Goal: Use online tool/utility: Utilize a website feature to perform a specific function

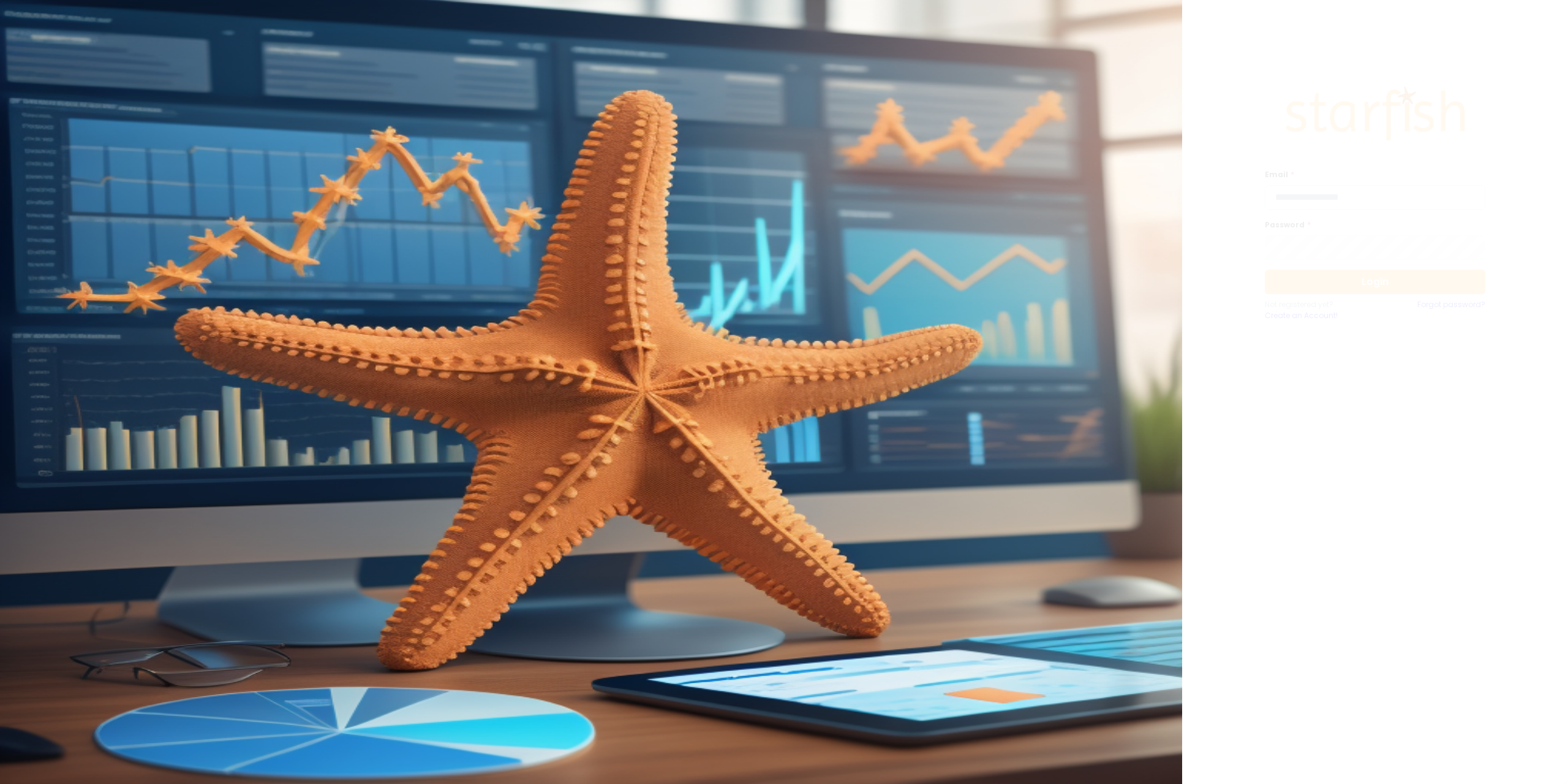
click at [1307, 202] on input "email" at bounding box center [1375, 197] width 221 height 25
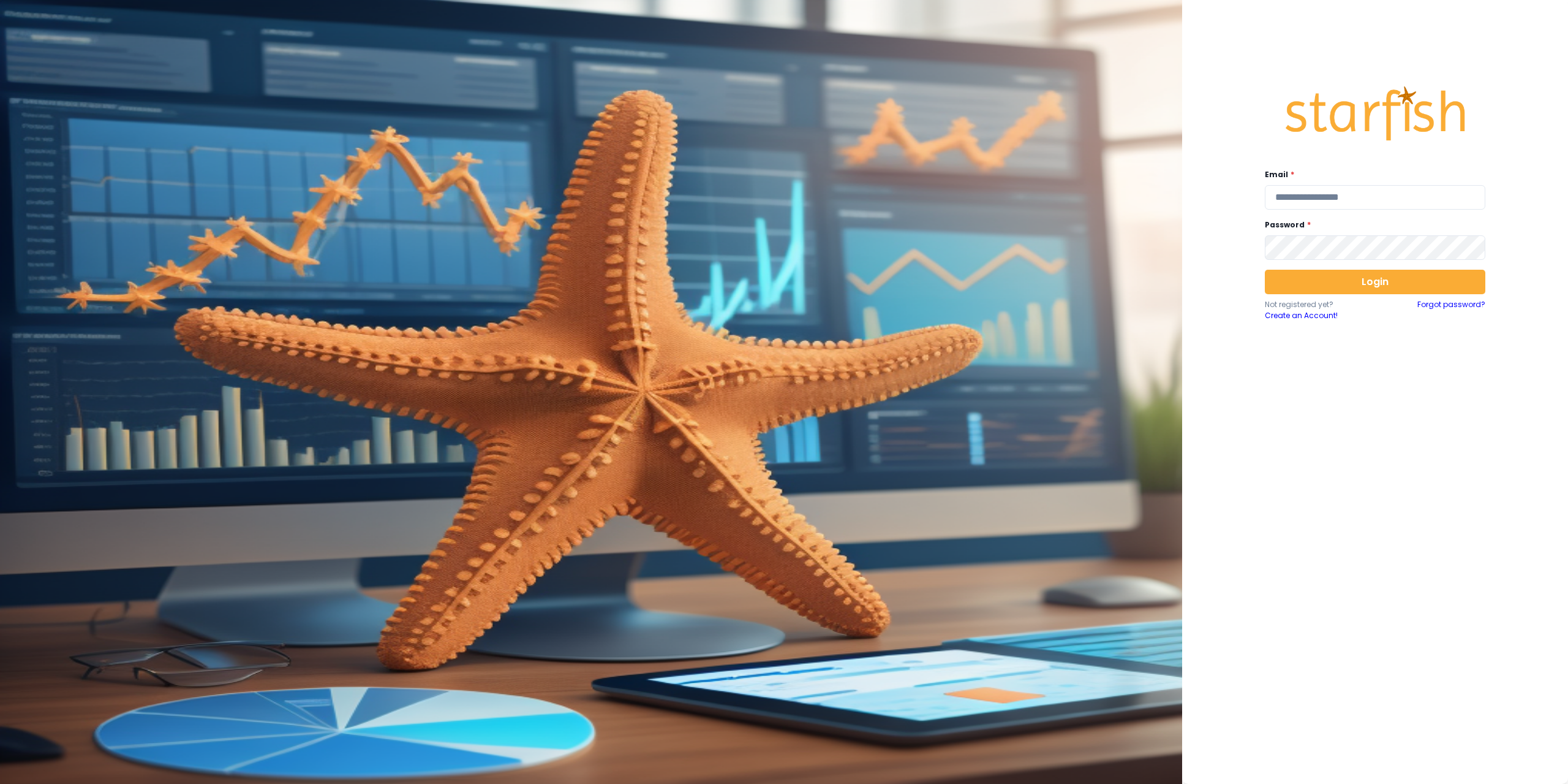
type input "**********"
click at [1341, 281] on button "Login" at bounding box center [1375, 282] width 221 height 25
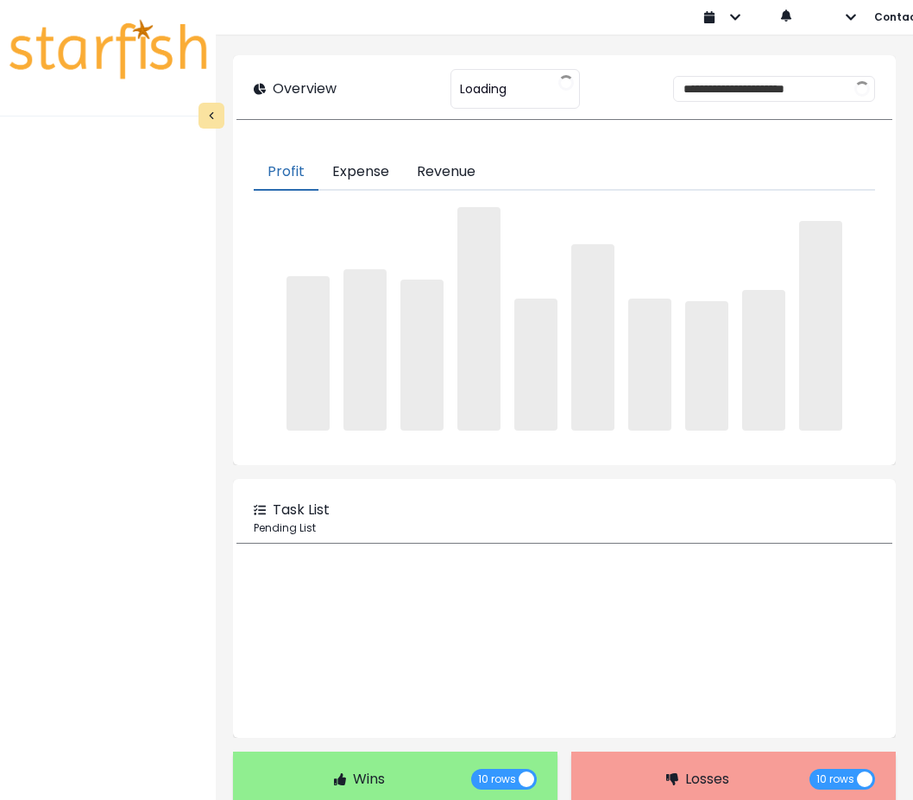
type input "****"
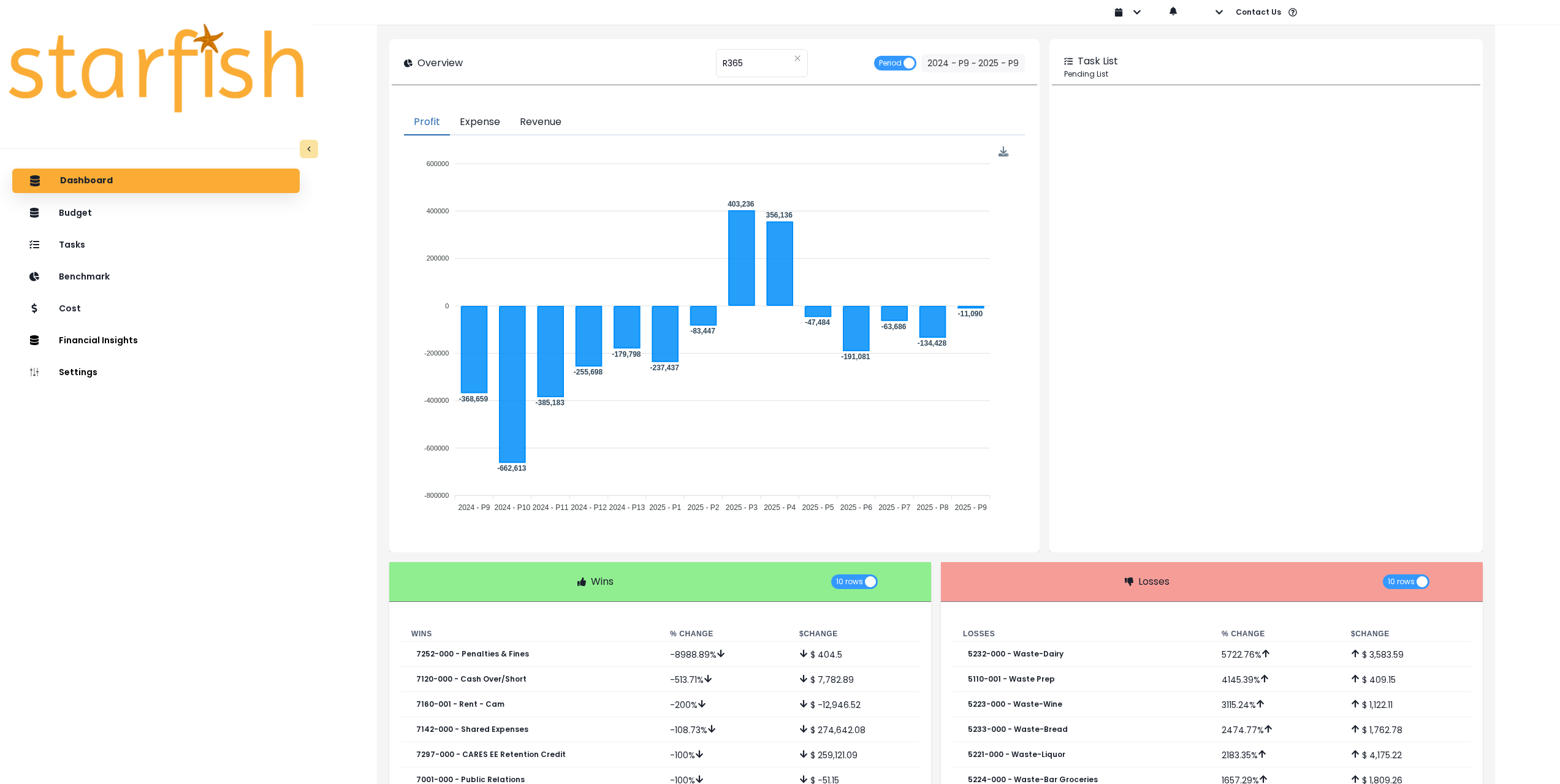
click at [1047, 14] on div at bounding box center [708, 12] width 793 height 25
click at [112, 312] on div "Cost" at bounding box center [156, 308] width 268 height 26
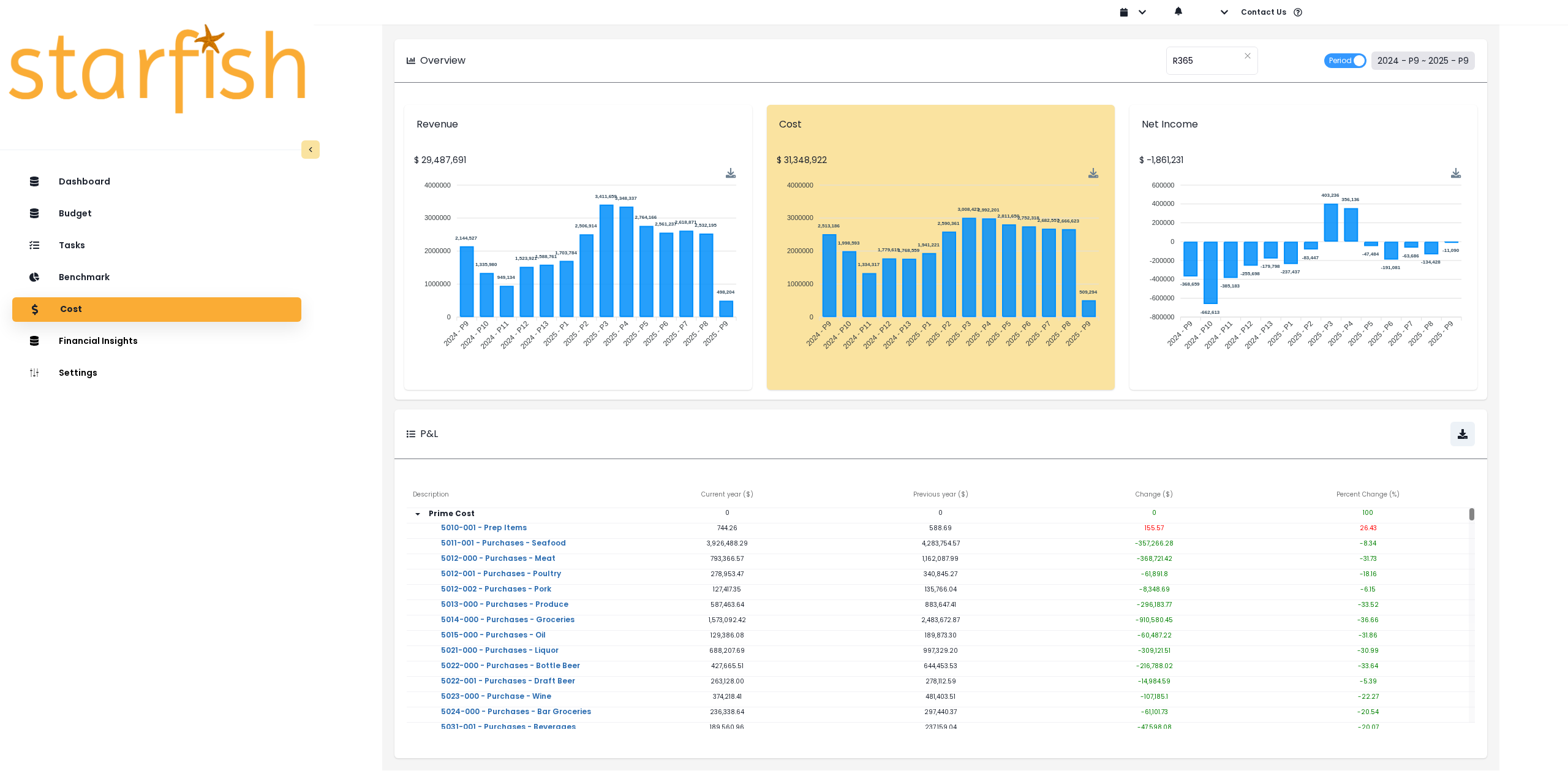
click at [1410, 64] on button "2024 - P9 ~ 2025 - P9" at bounding box center [1423, 60] width 104 height 18
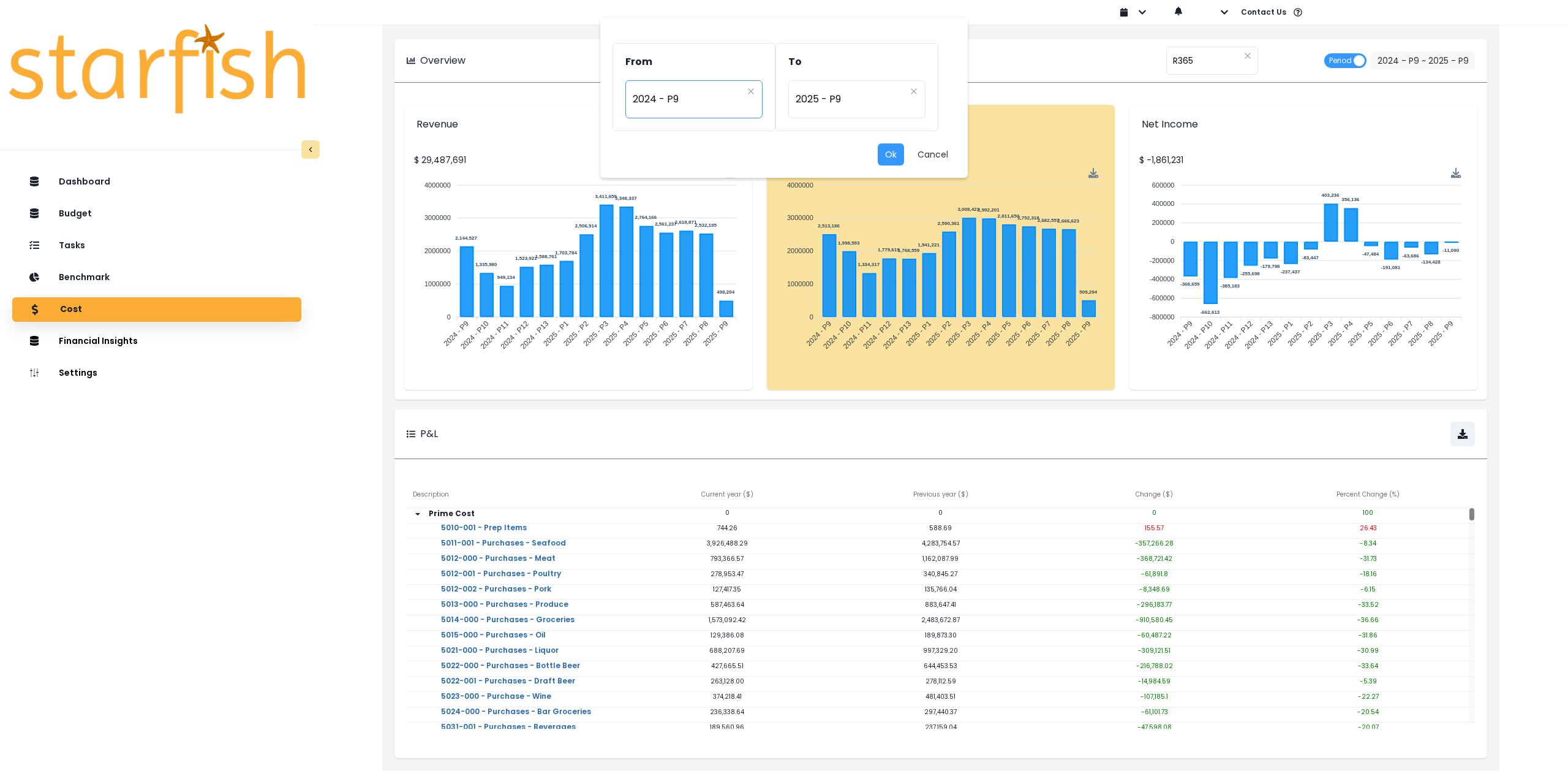
click at [681, 97] on span "2024 - P9" at bounding box center [687, 99] width 109 height 28
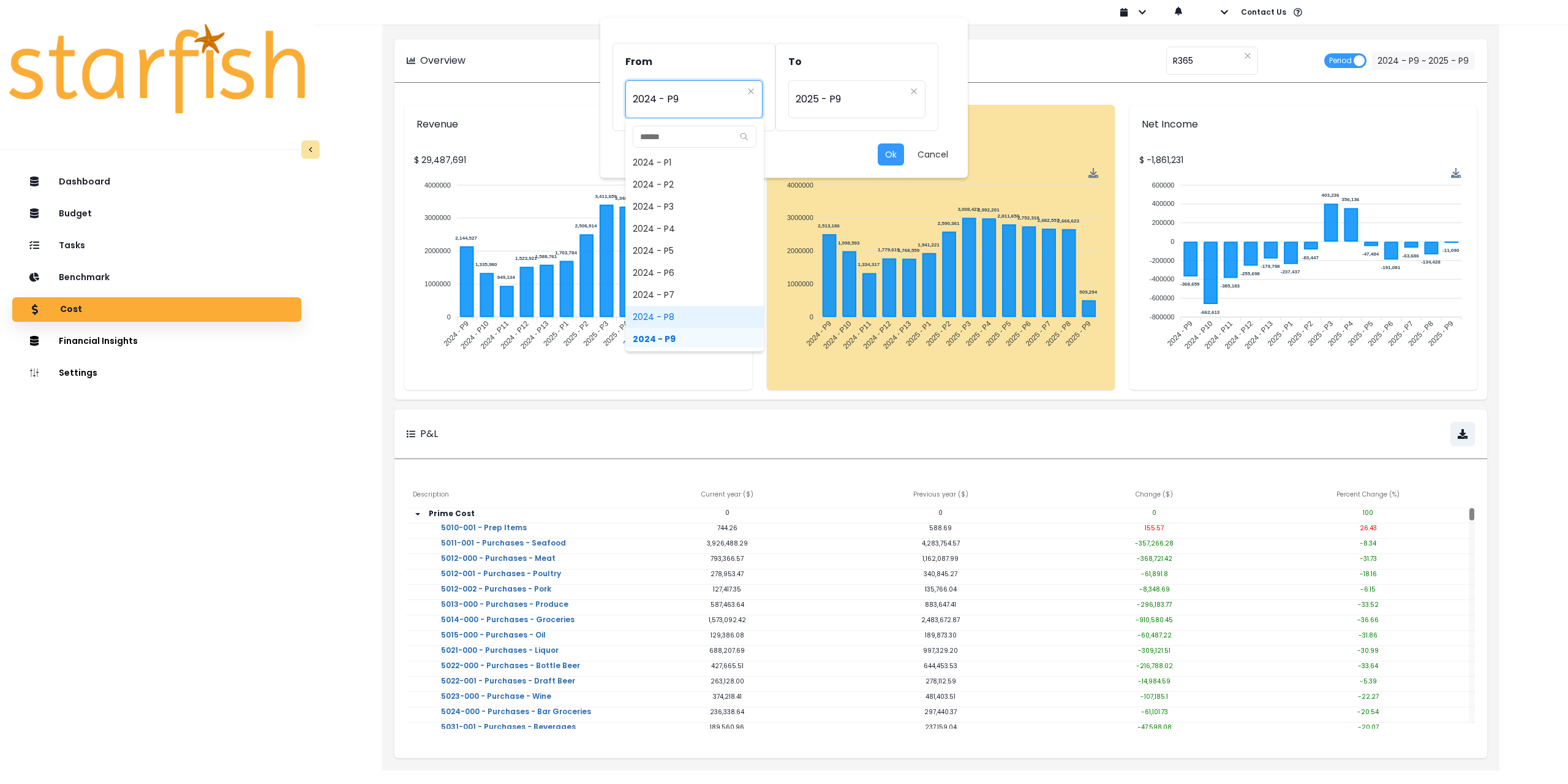
click at [670, 319] on span "2024 - P8" at bounding box center [694, 317] width 138 height 22
type input "*********"
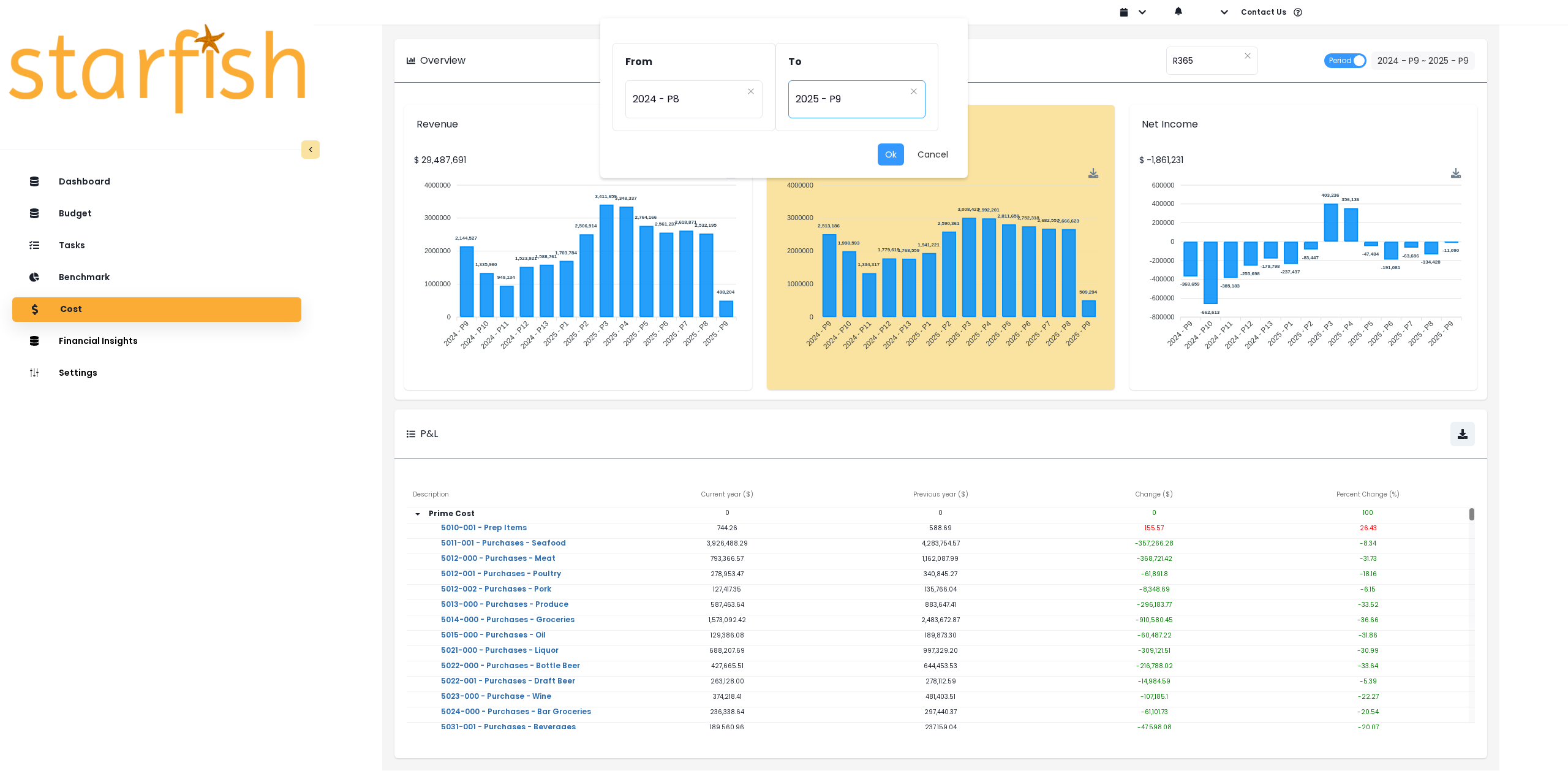
click at [816, 101] on span "2025 - P9" at bounding box center [850, 99] width 109 height 28
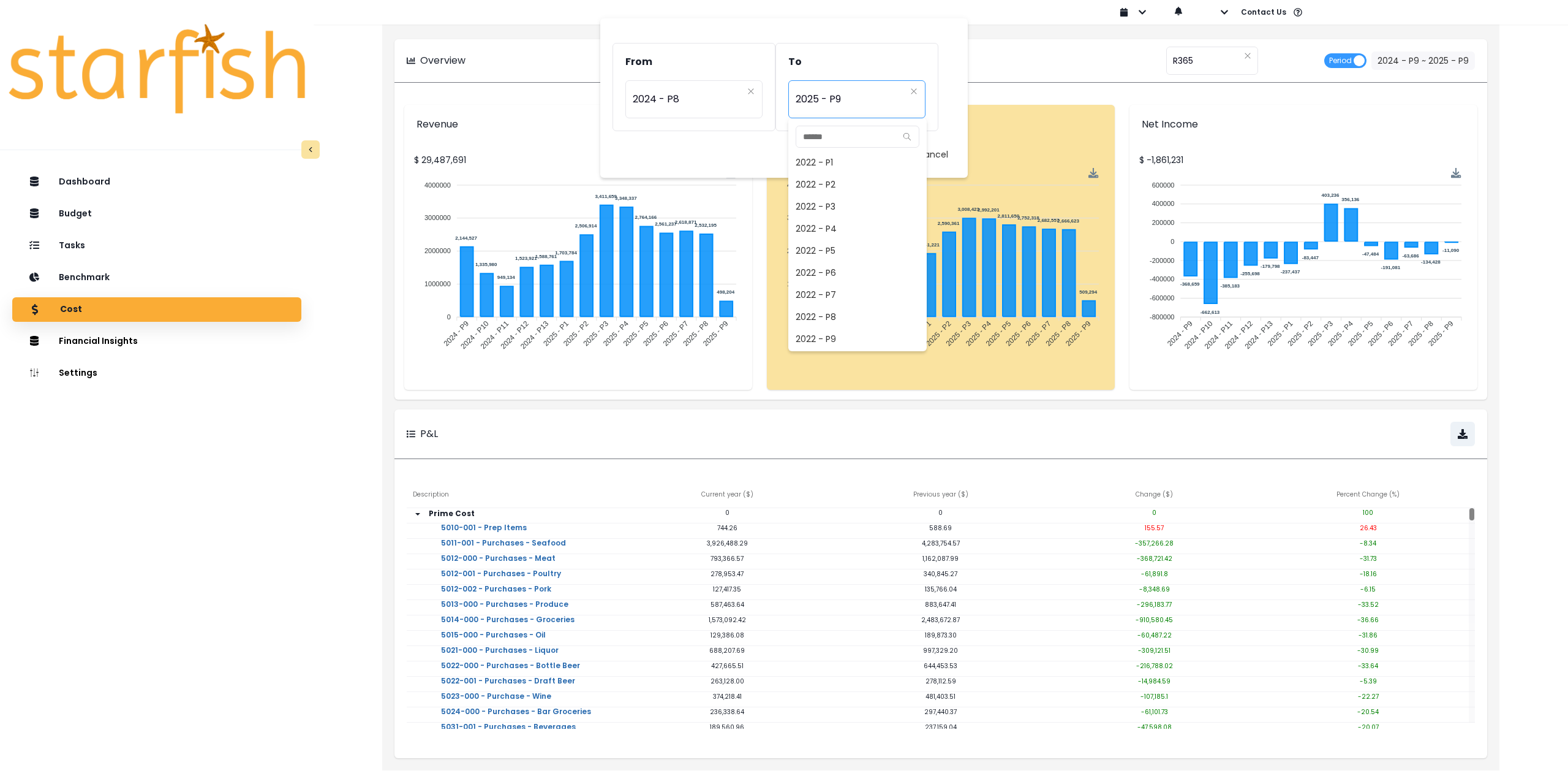
scroll to position [861, 0]
click at [838, 317] on span "2025 - P8" at bounding box center [857, 317] width 138 height 22
type input "*********"
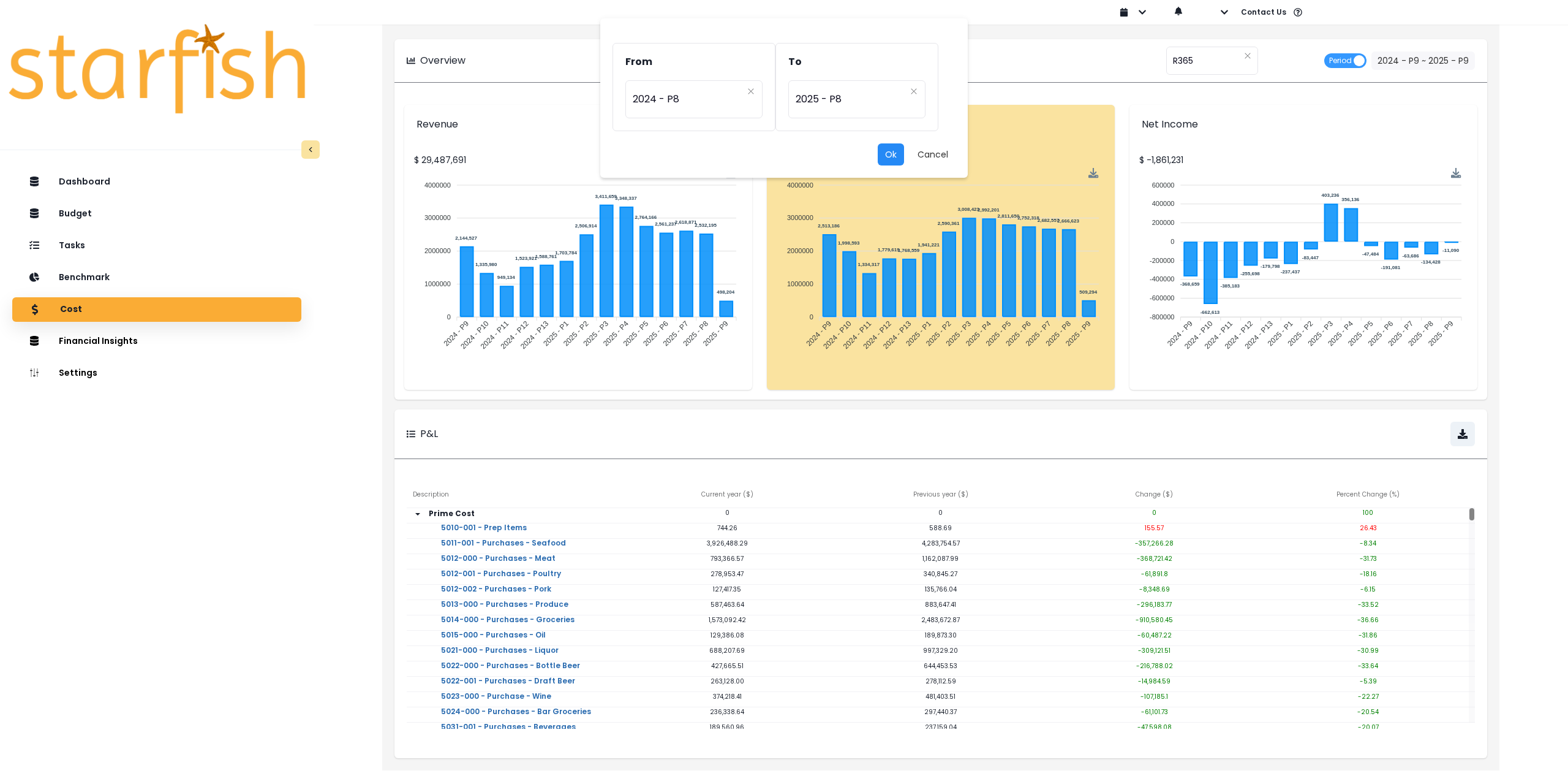
click at [883, 155] on button "Ok" at bounding box center [891, 154] width 26 height 22
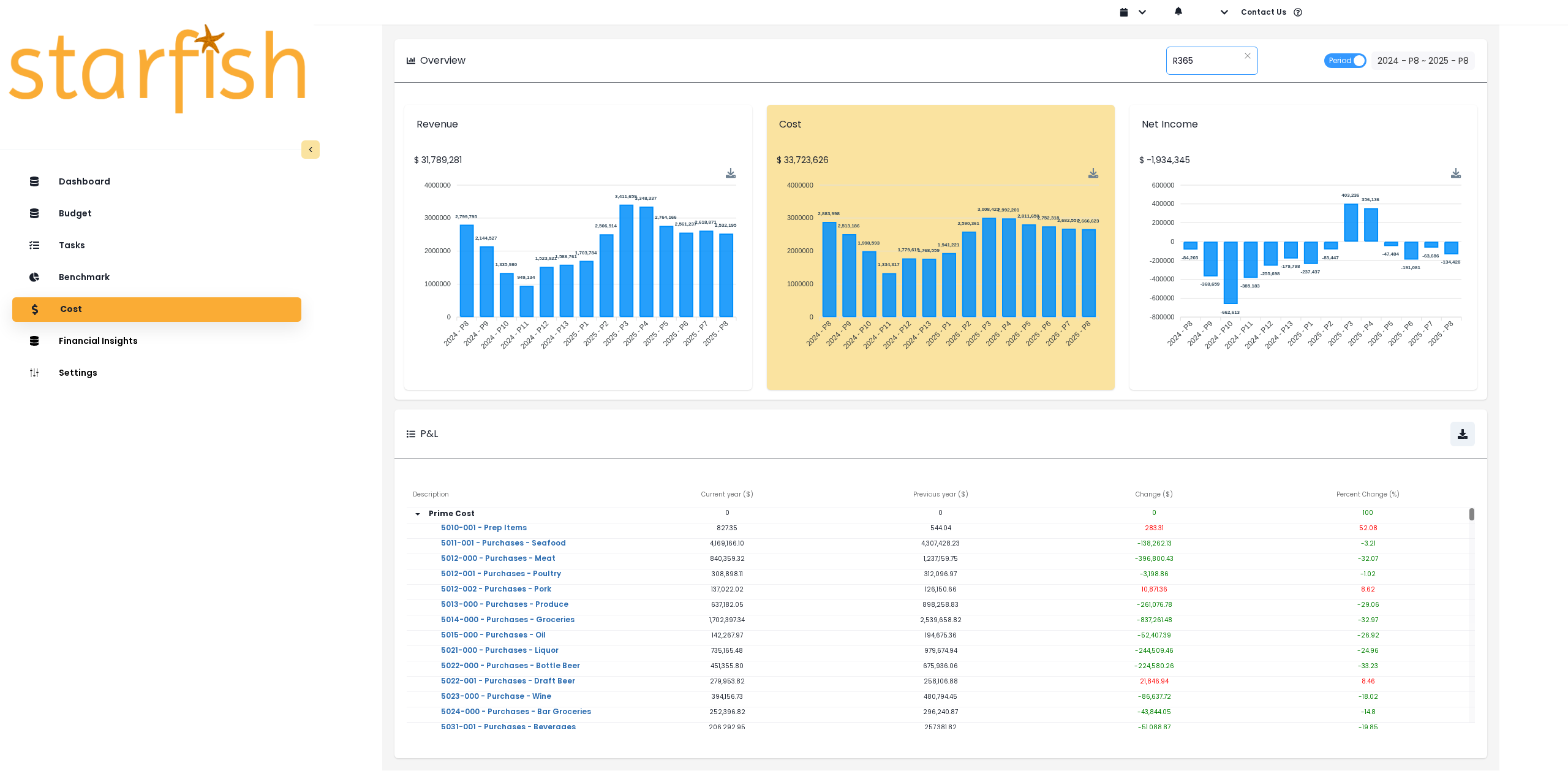
click at [1198, 63] on div "**** R365" at bounding box center [1212, 61] width 92 height 28
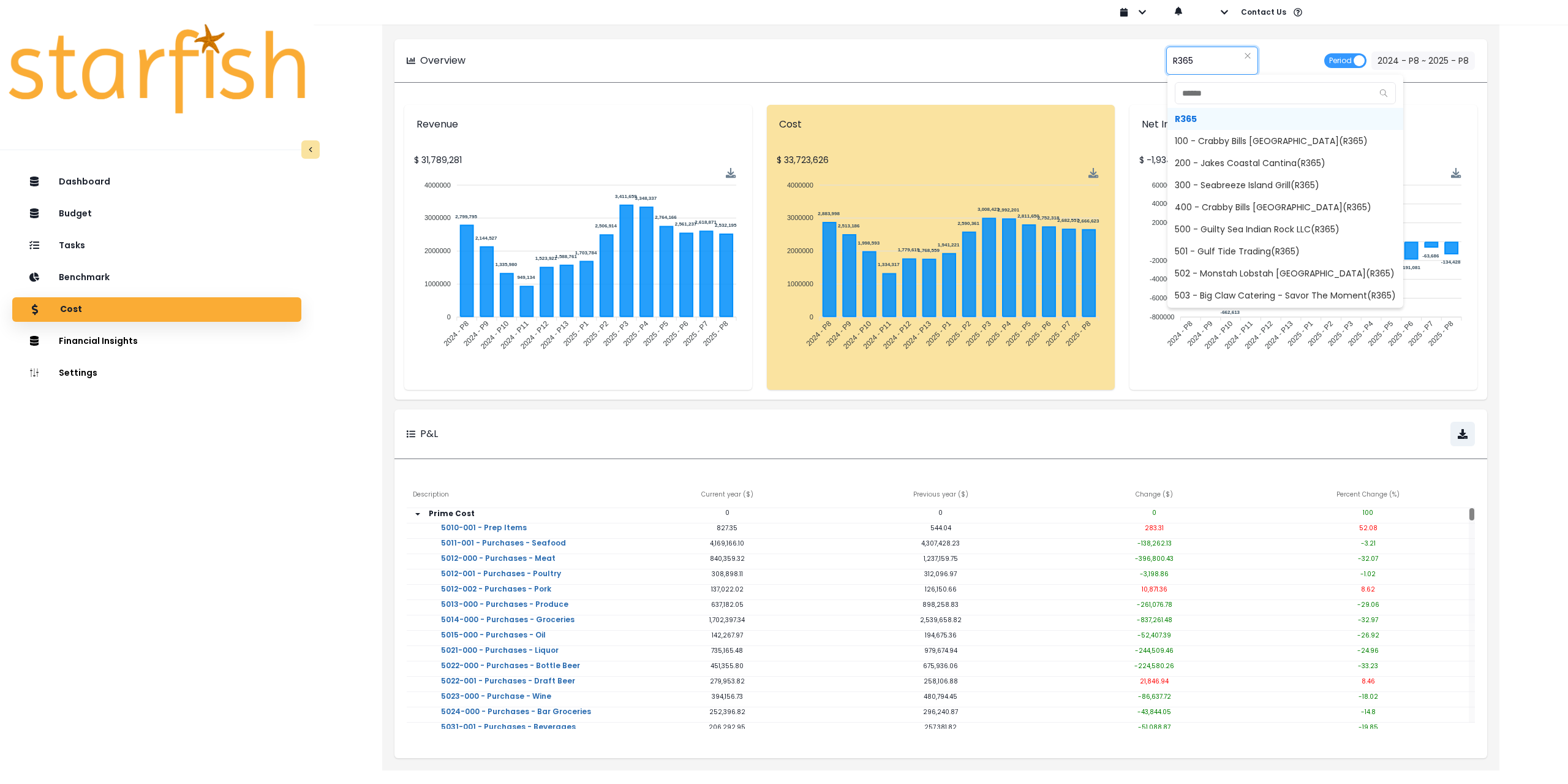
click at [1220, 141] on span "100 - Crabby Bills Indian Rocks Beach(R365)" at bounding box center [1285, 141] width 236 height 22
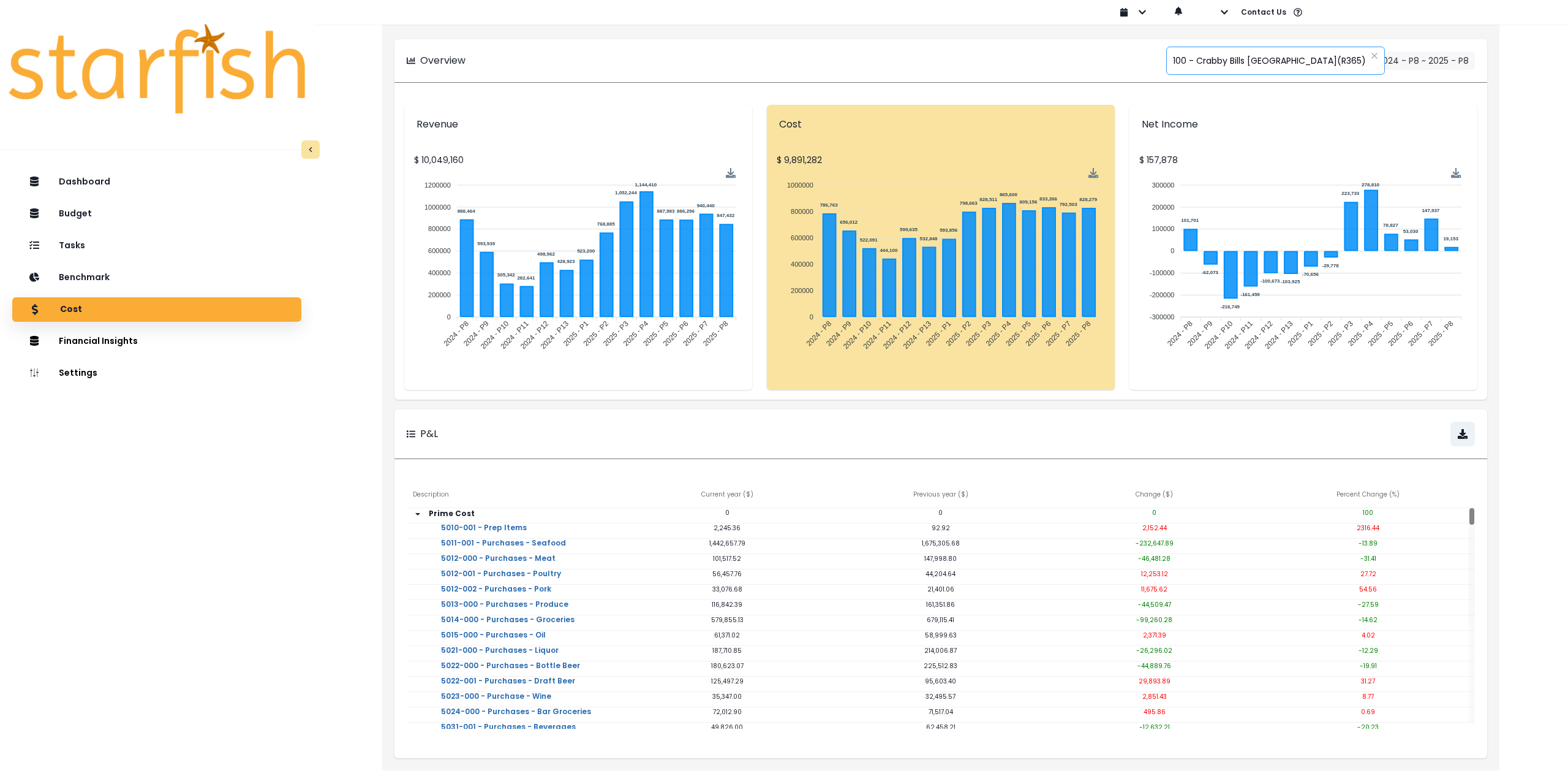
click at [1226, 61] on span "100 - Crabby Bills Indian Rocks Beach(R365)" at bounding box center [1270, 60] width 193 height 26
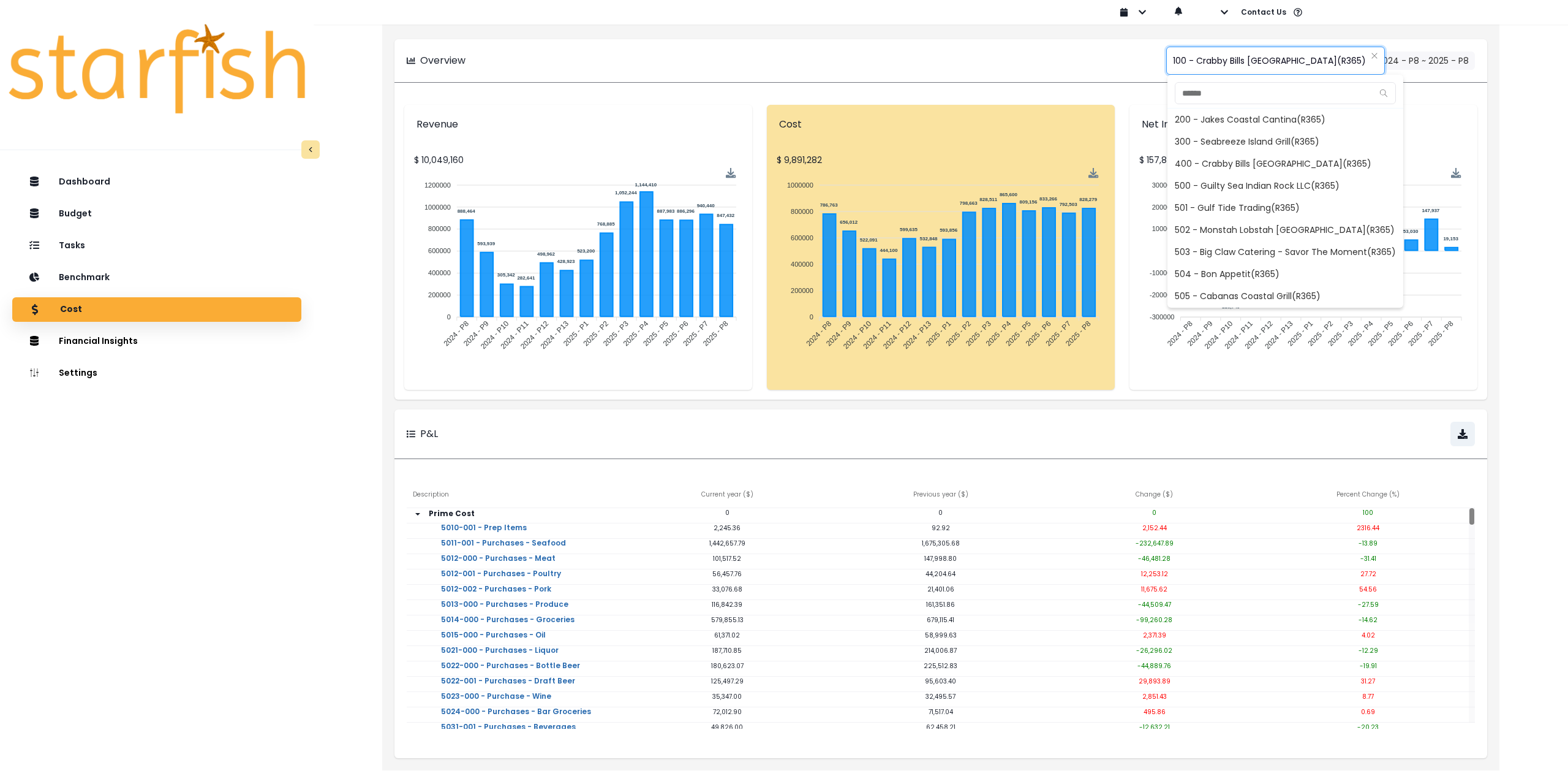
scroll to position [179, 0]
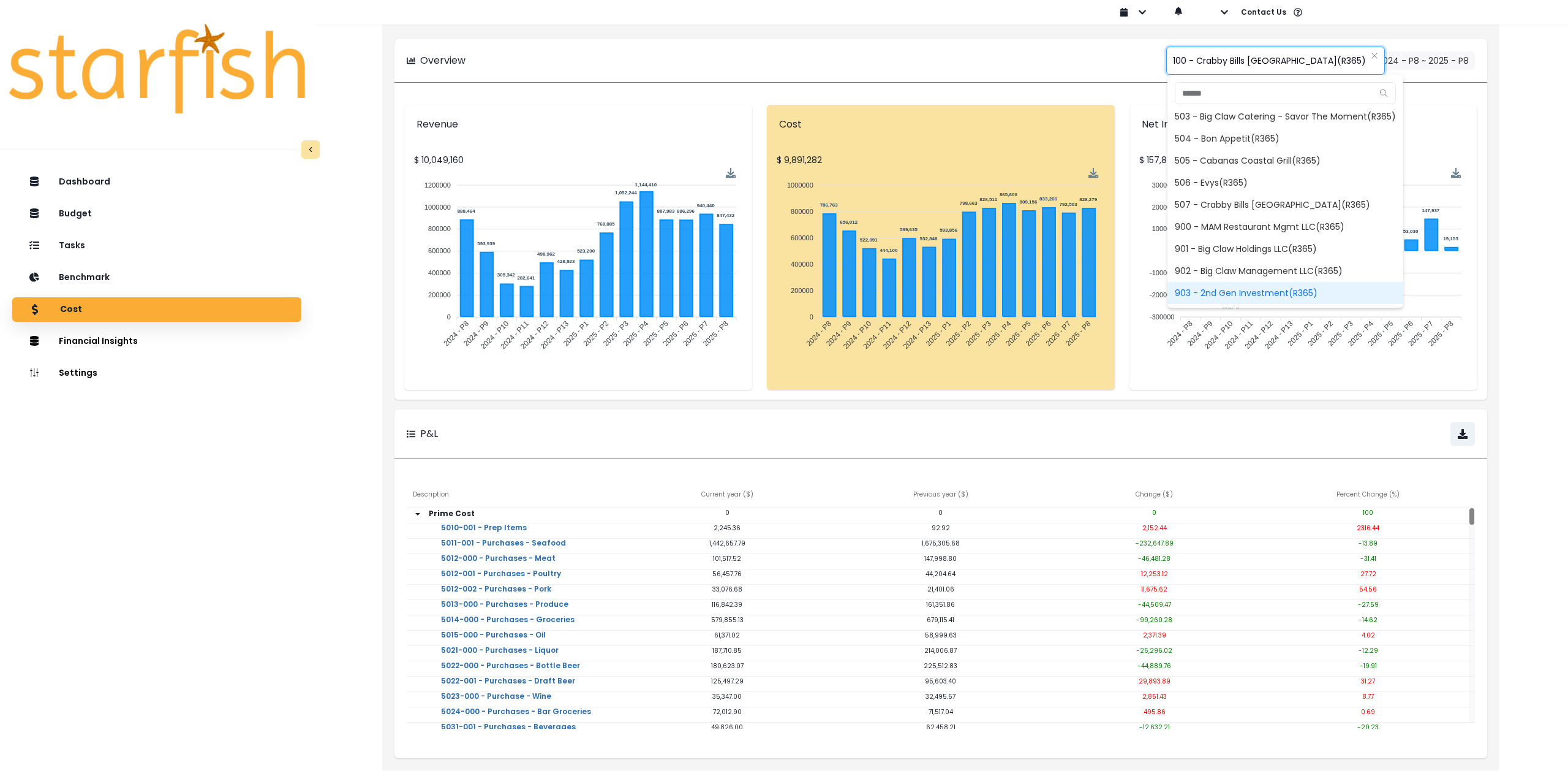
click at [1221, 295] on span "903 - 2nd Gen Investment(R365)" at bounding box center [1285, 293] width 236 height 22
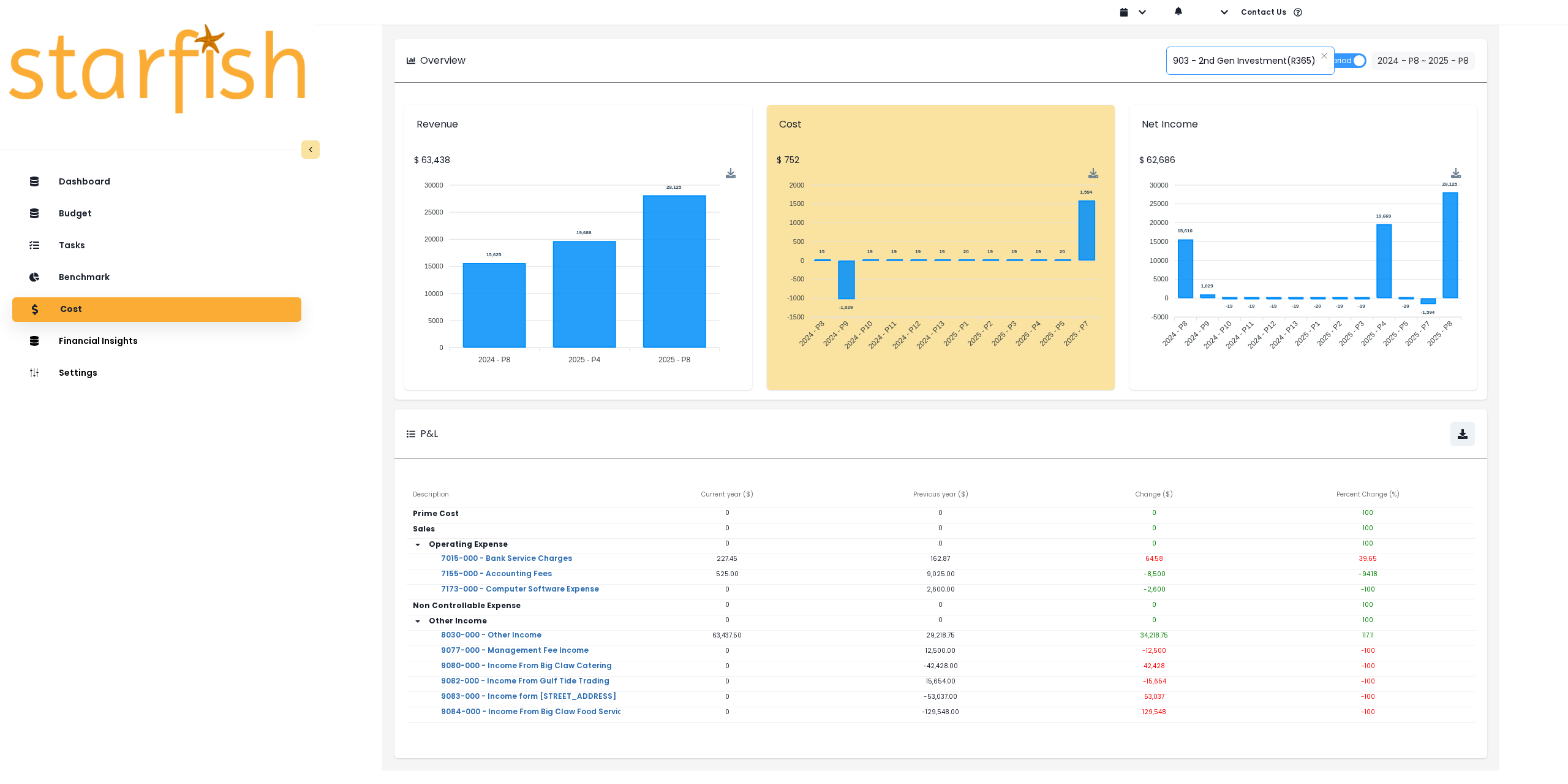
click at [1273, 57] on span "903 - 2nd Gen Investment(R365)" at bounding box center [1244, 60] width 143 height 26
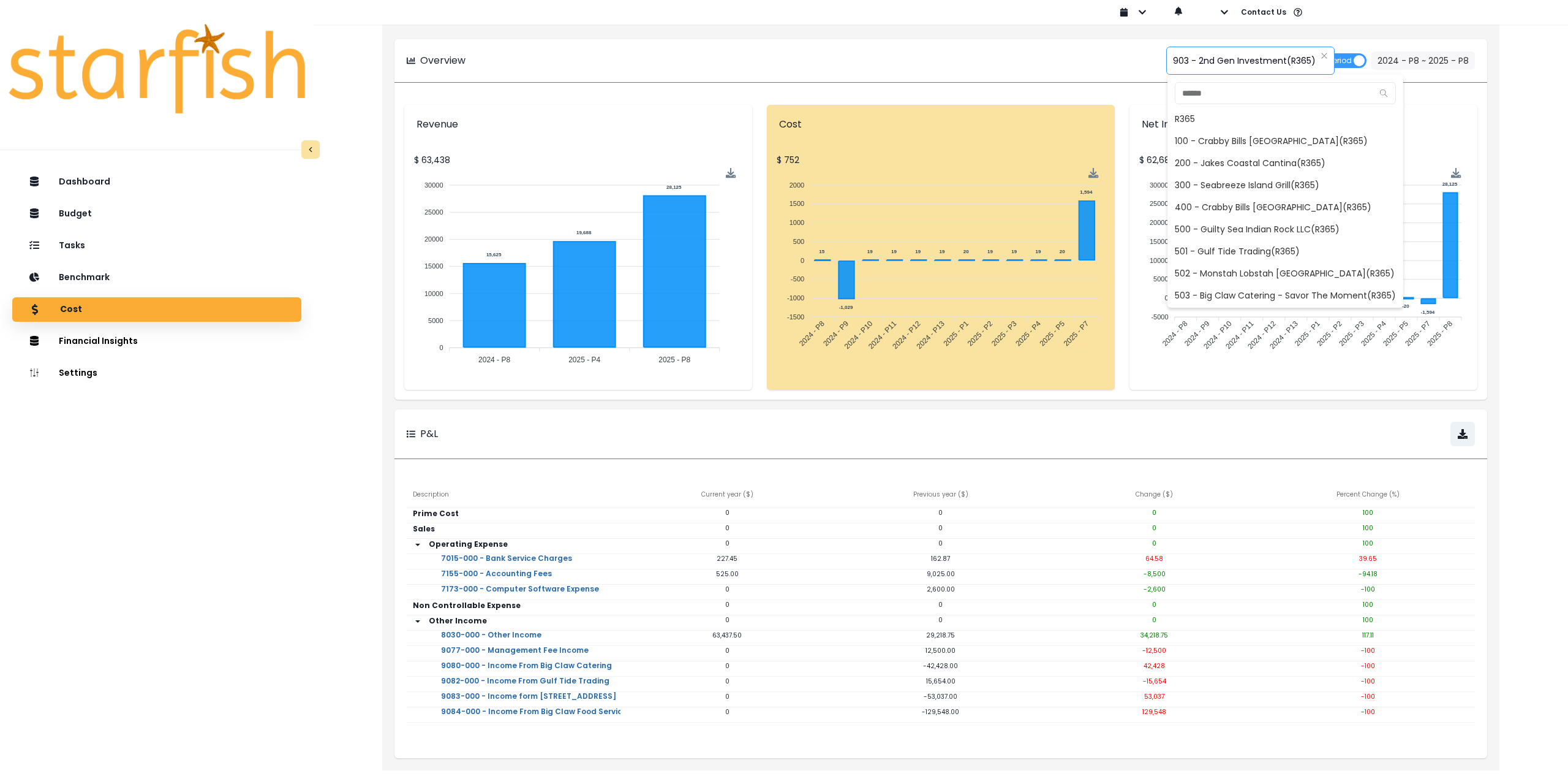
scroll to position [177, 0]
click at [1220, 268] on span "902 - Big Claw Management LLC(R365)" at bounding box center [1285, 273] width 236 height 22
type input "**********"
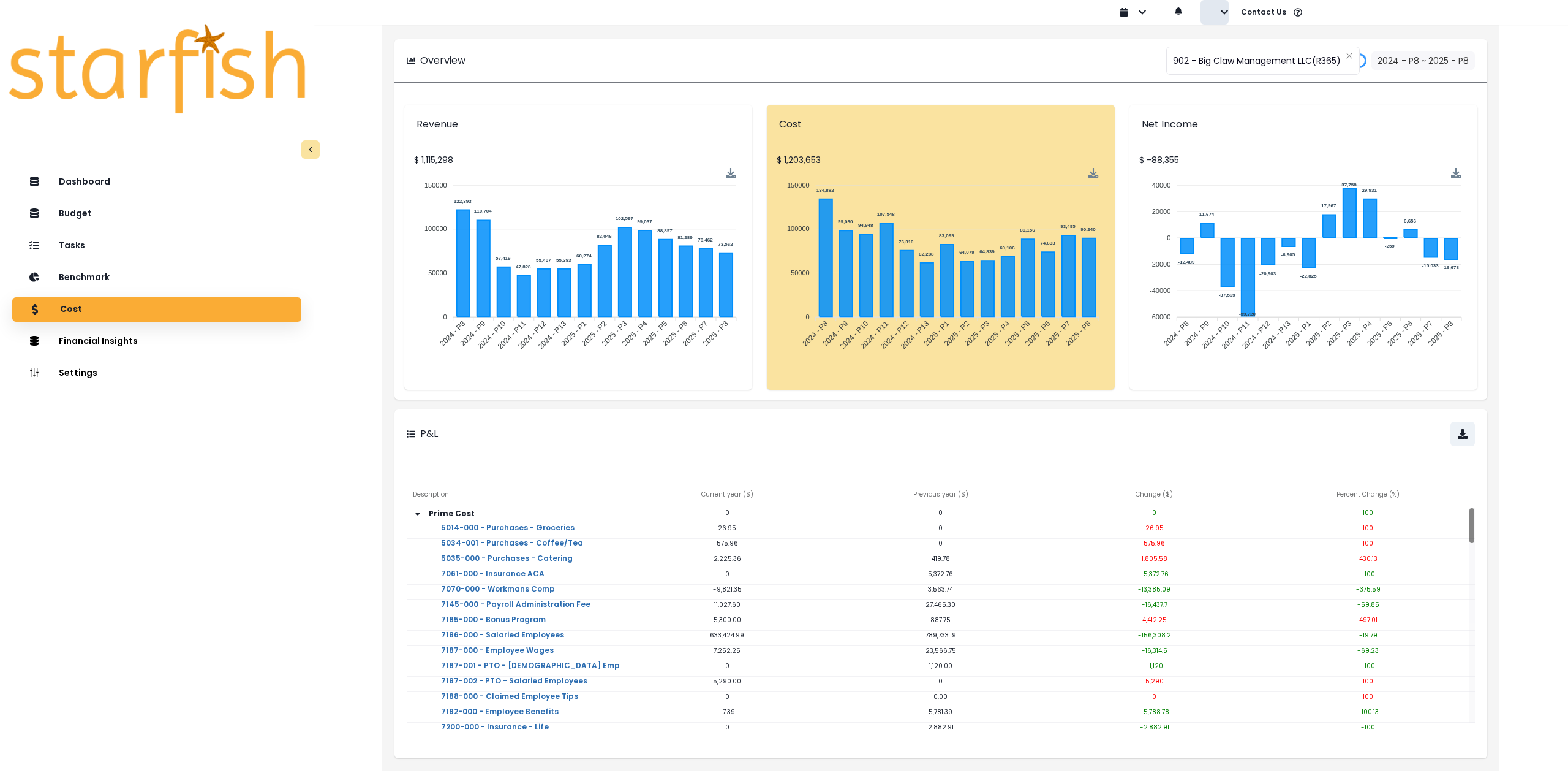
click at [1218, 14] on button "button" at bounding box center [1215, 12] width 28 height 25
click at [1227, 43] on p "Sign out" at bounding box center [1244, 47] width 41 height 11
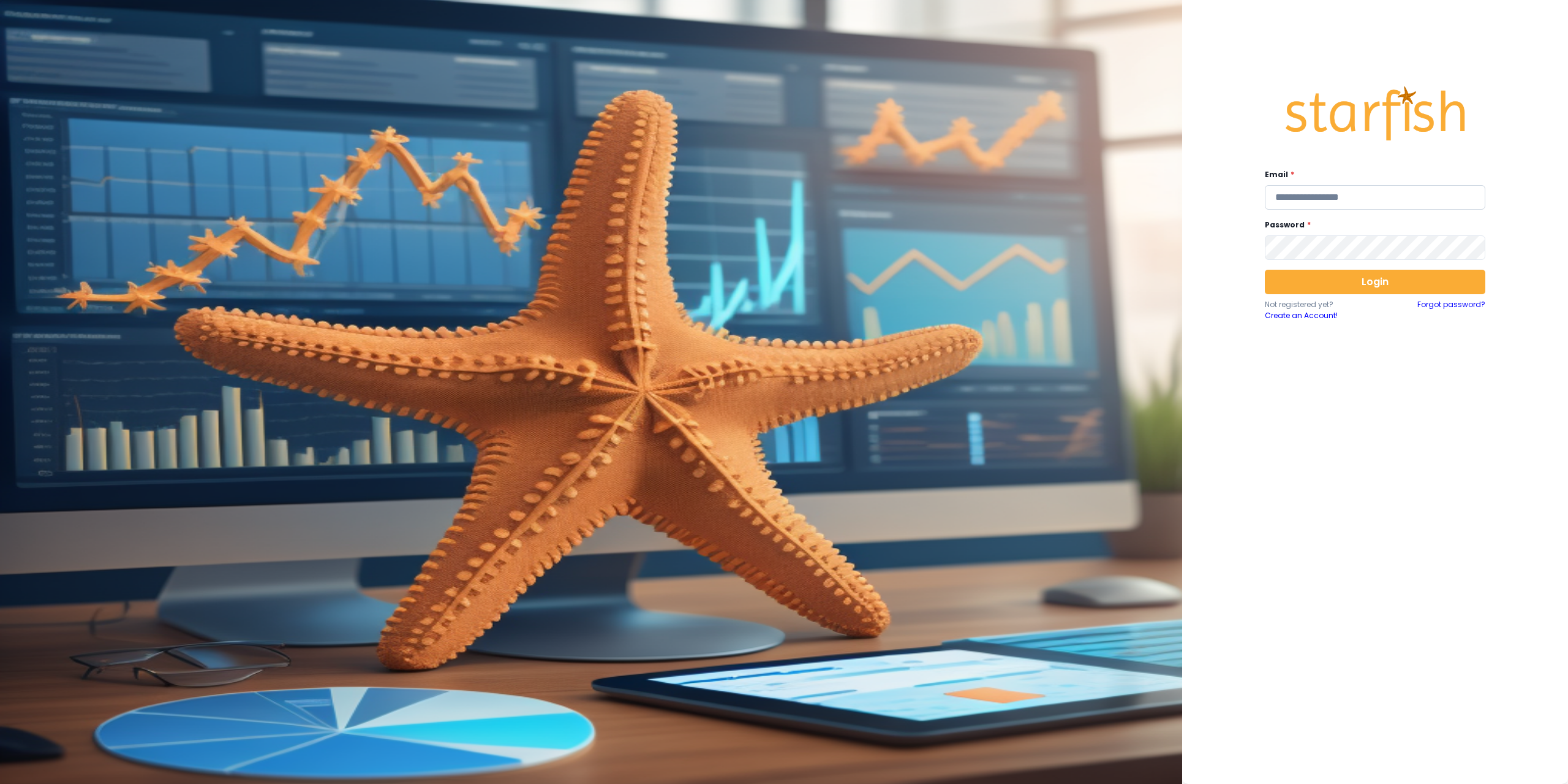
click at [1320, 198] on input "email" at bounding box center [1375, 197] width 221 height 25
type input "**********"
click at [1356, 286] on button "Login" at bounding box center [1375, 282] width 221 height 25
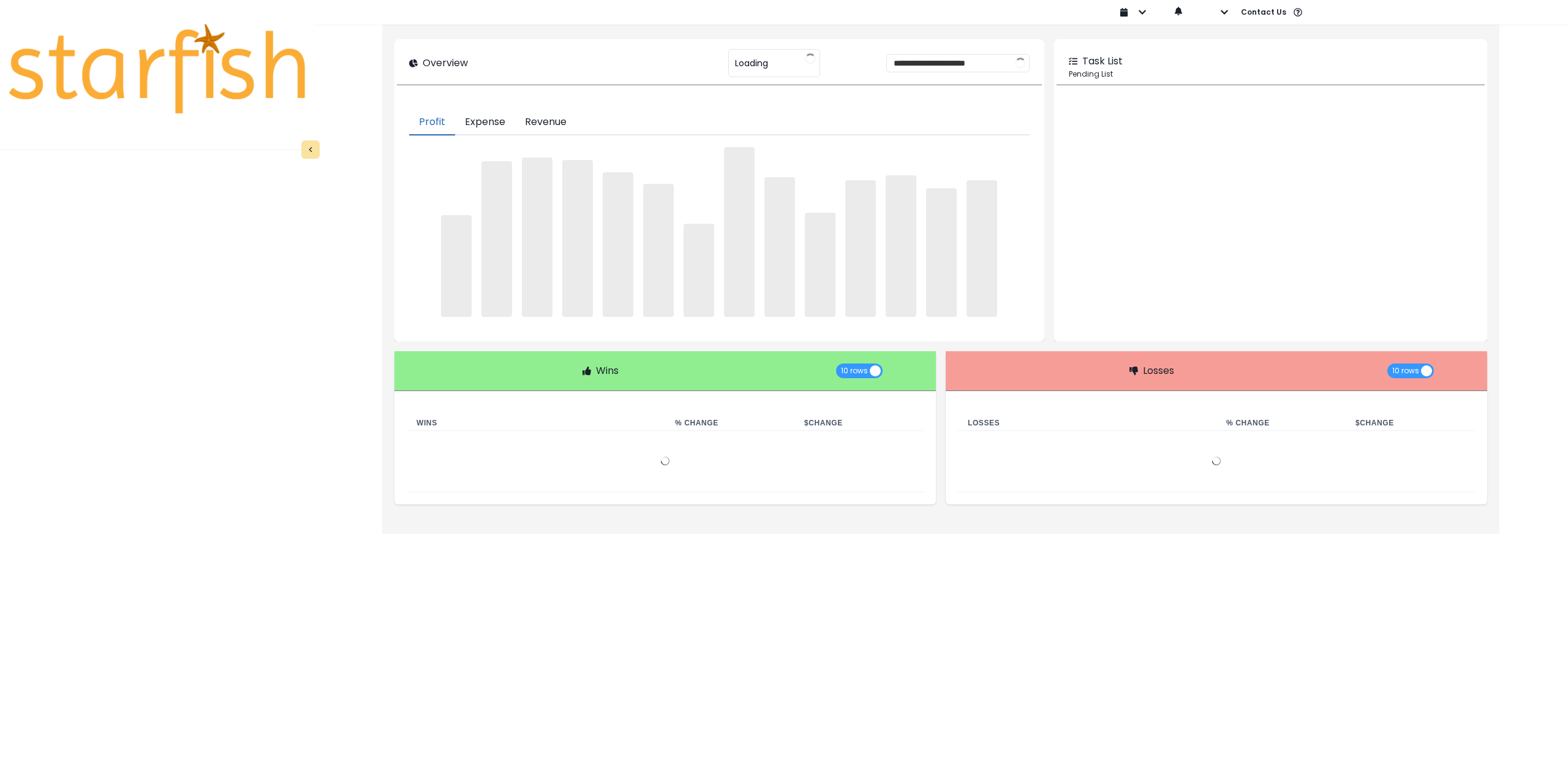
type input "********"
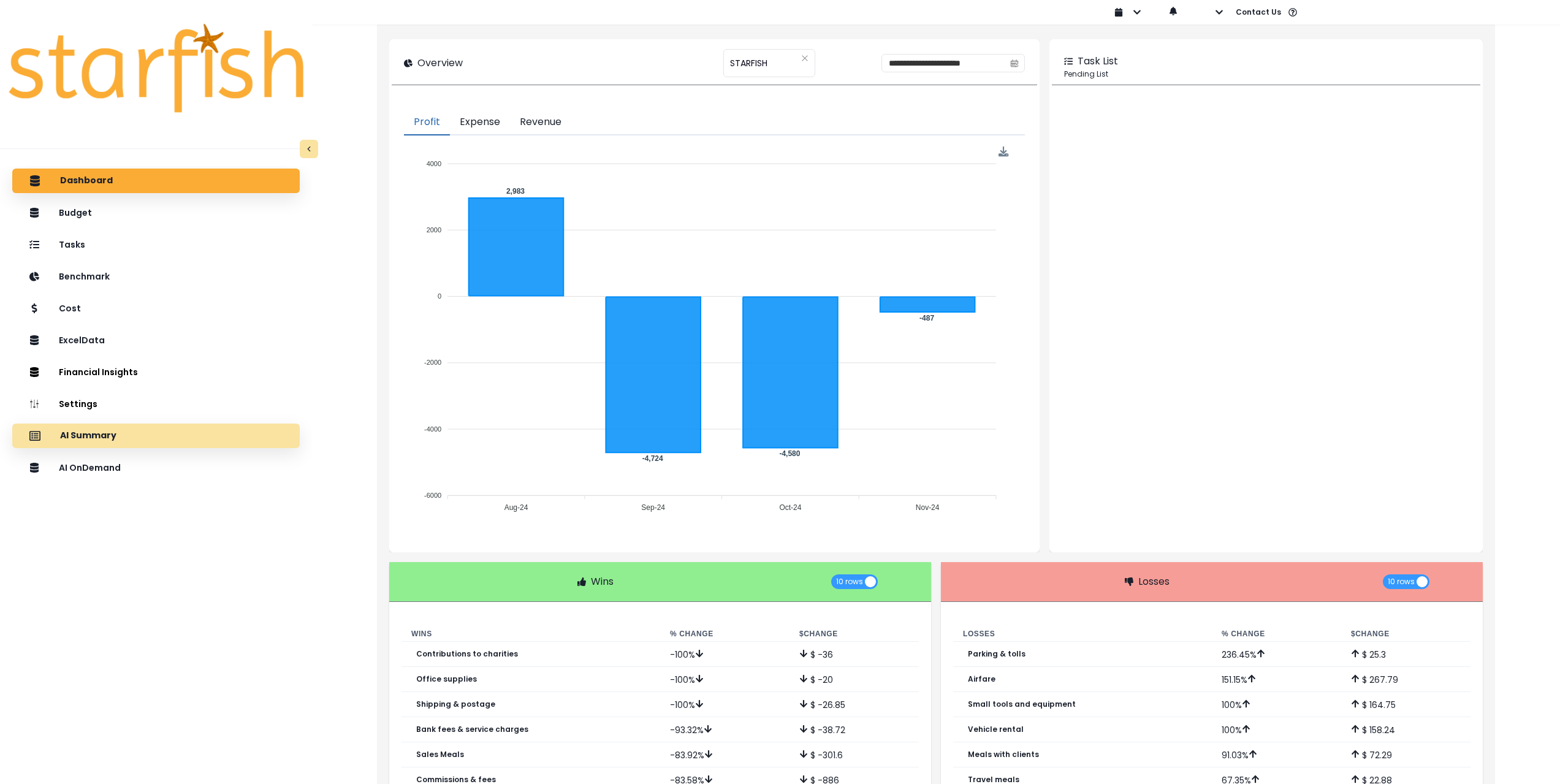
click at [141, 437] on div "AI Summary" at bounding box center [156, 435] width 268 height 26
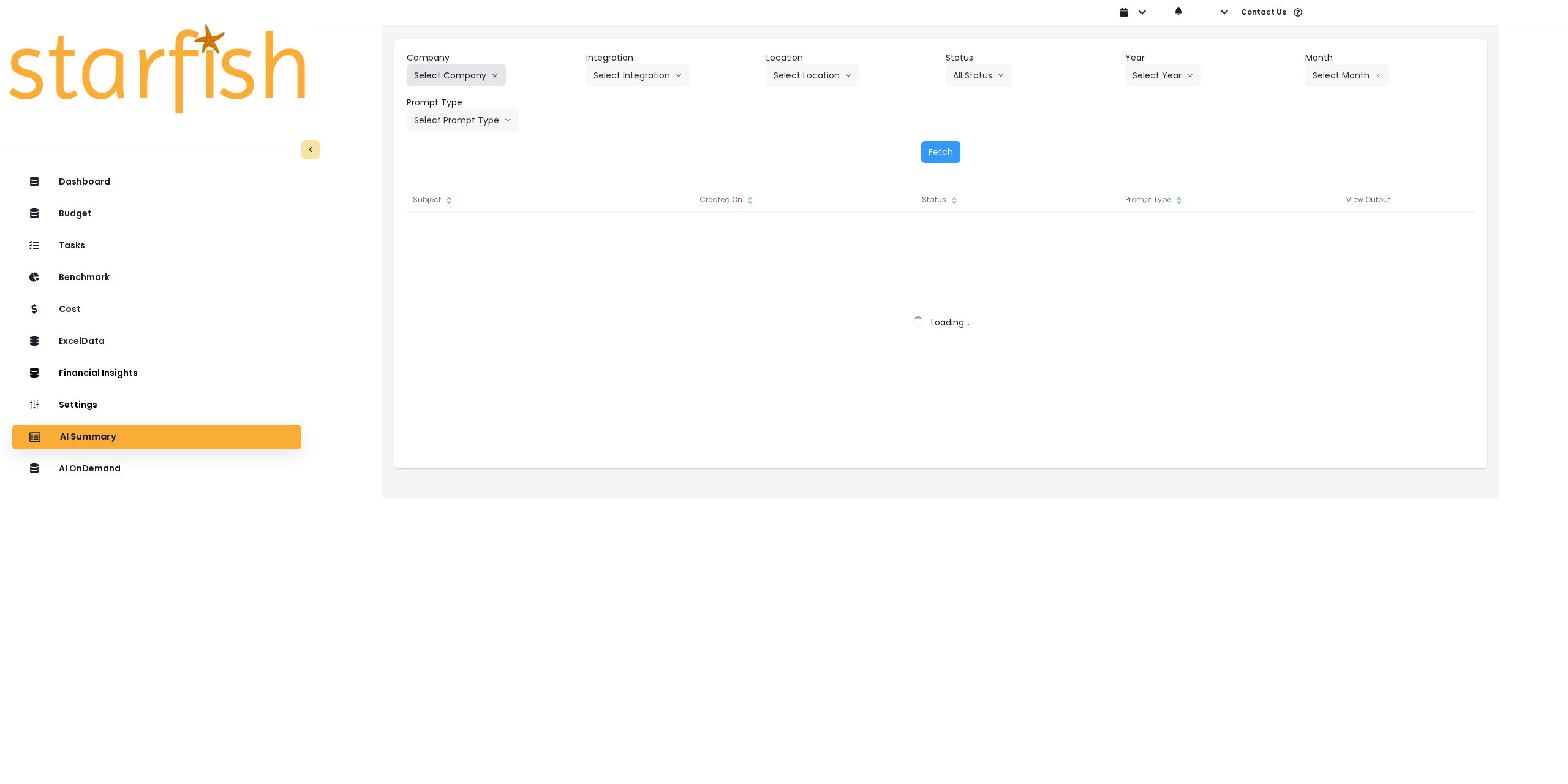
click at [440, 69] on button "Select Company" at bounding box center [456, 75] width 99 height 22
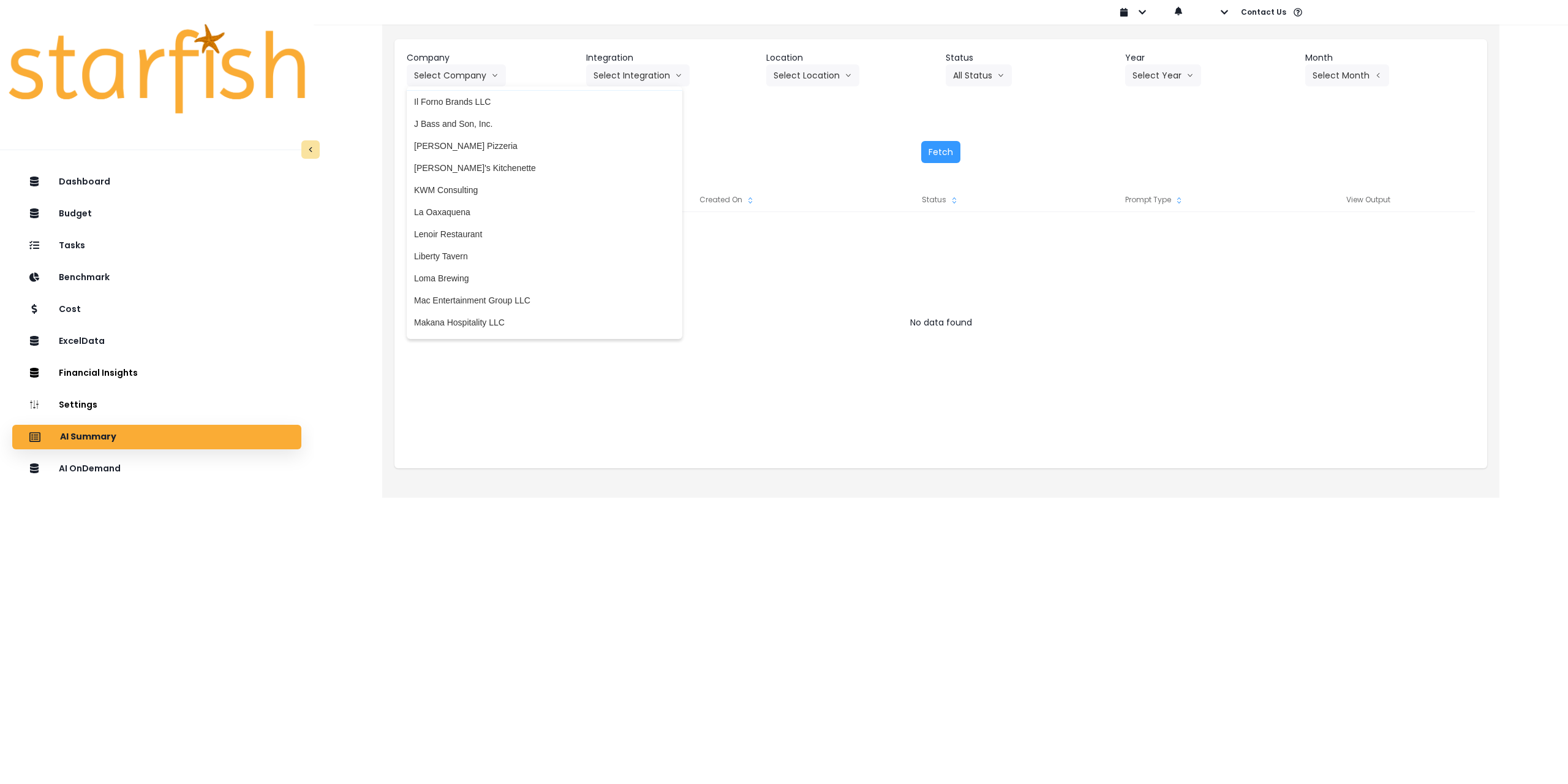
scroll to position [1287, 0]
click at [485, 163] on span "[PERSON_NAME]'s Kitchenette" at bounding box center [544, 160] width 261 height 12
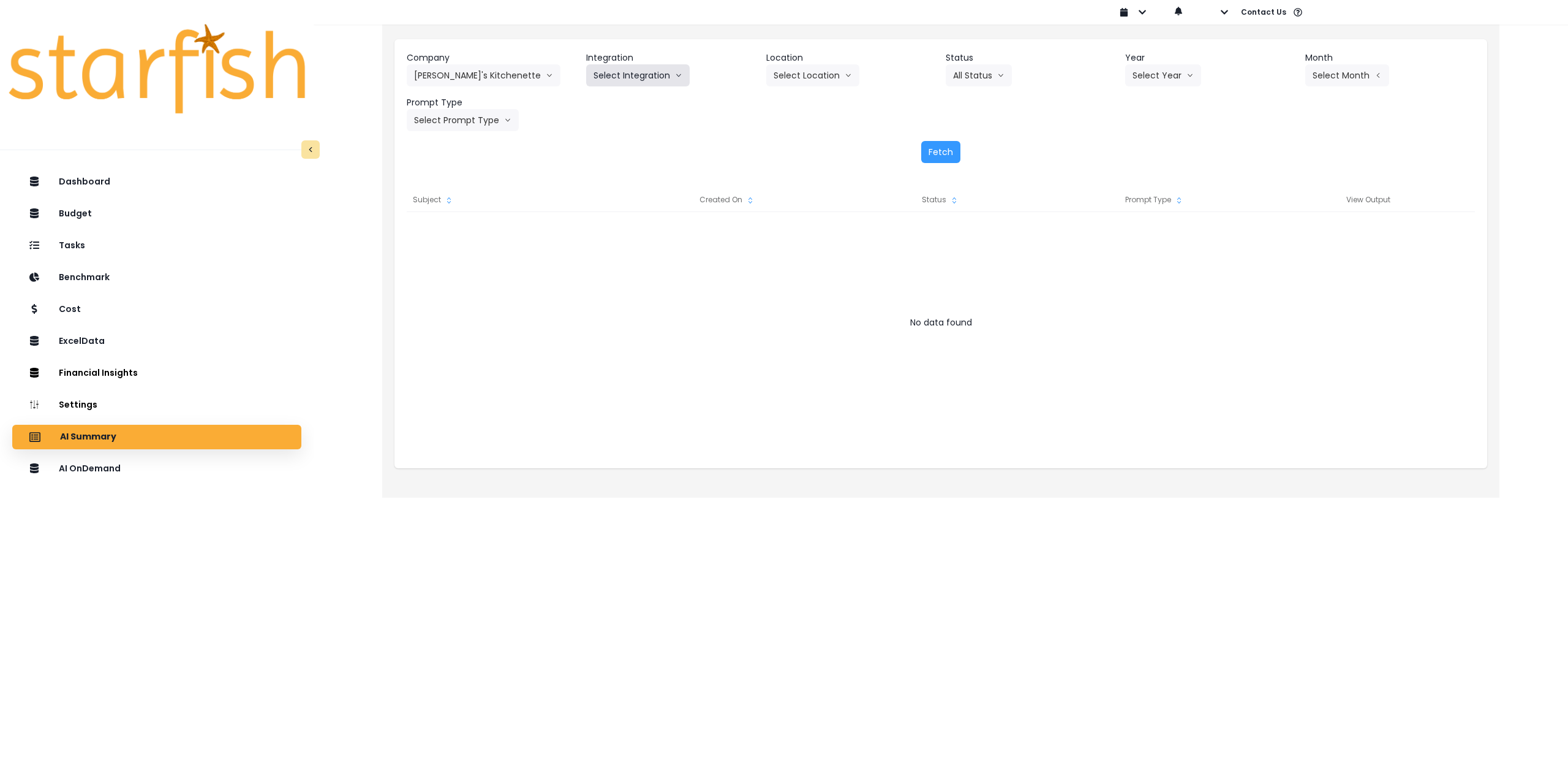
click at [637, 80] on button "Select Integration" at bounding box center [638, 75] width 104 height 22
click at [628, 107] on span "[PERSON_NAME]'s Kitchenette QBO" at bounding box center [665, 101] width 143 height 12
click at [804, 80] on button "Select Location" at bounding box center [817, 75] width 93 height 22
drag, startPoint x: 800, startPoint y: 104, endPoint x: 921, endPoint y: 94, distance: 121.4
click at [802, 104] on span "All Locations" at bounding box center [802, 101] width 48 height 12
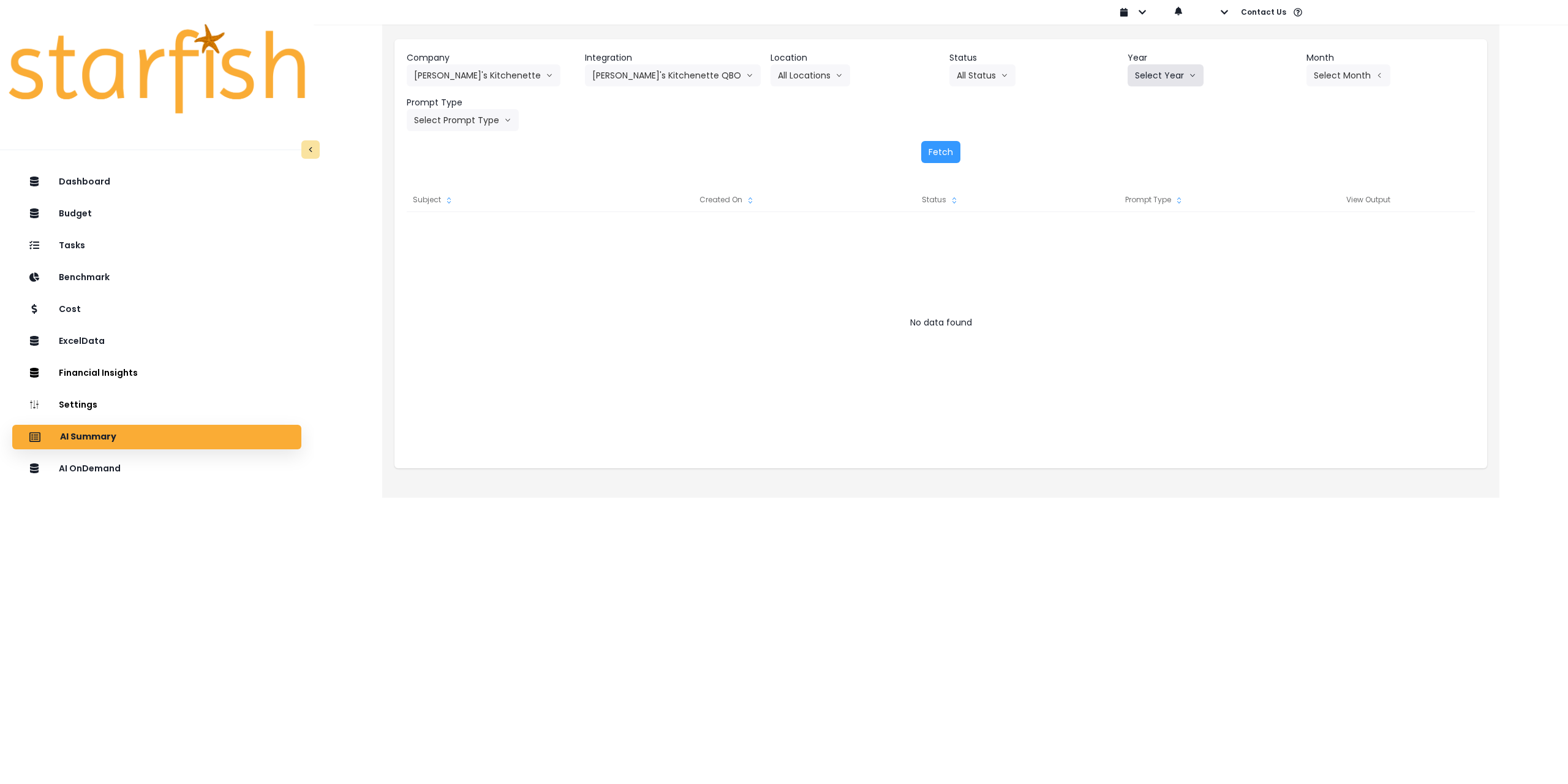
click at [1157, 82] on button "Select Year" at bounding box center [1166, 75] width 76 height 22
click at [1146, 143] on span "2025" at bounding box center [1144, 145] width 19 height 12
click at [1339, 75] on button "Select Month" at bounding box center [1349, 75] width 84 height 22
click at [1277, 212] on span "July" at bounding box center [1288, 211] width 24 height 12
click at [461, 116] on button "Select Prompt Type" at bounding box center [463, 120] width 112 height 22
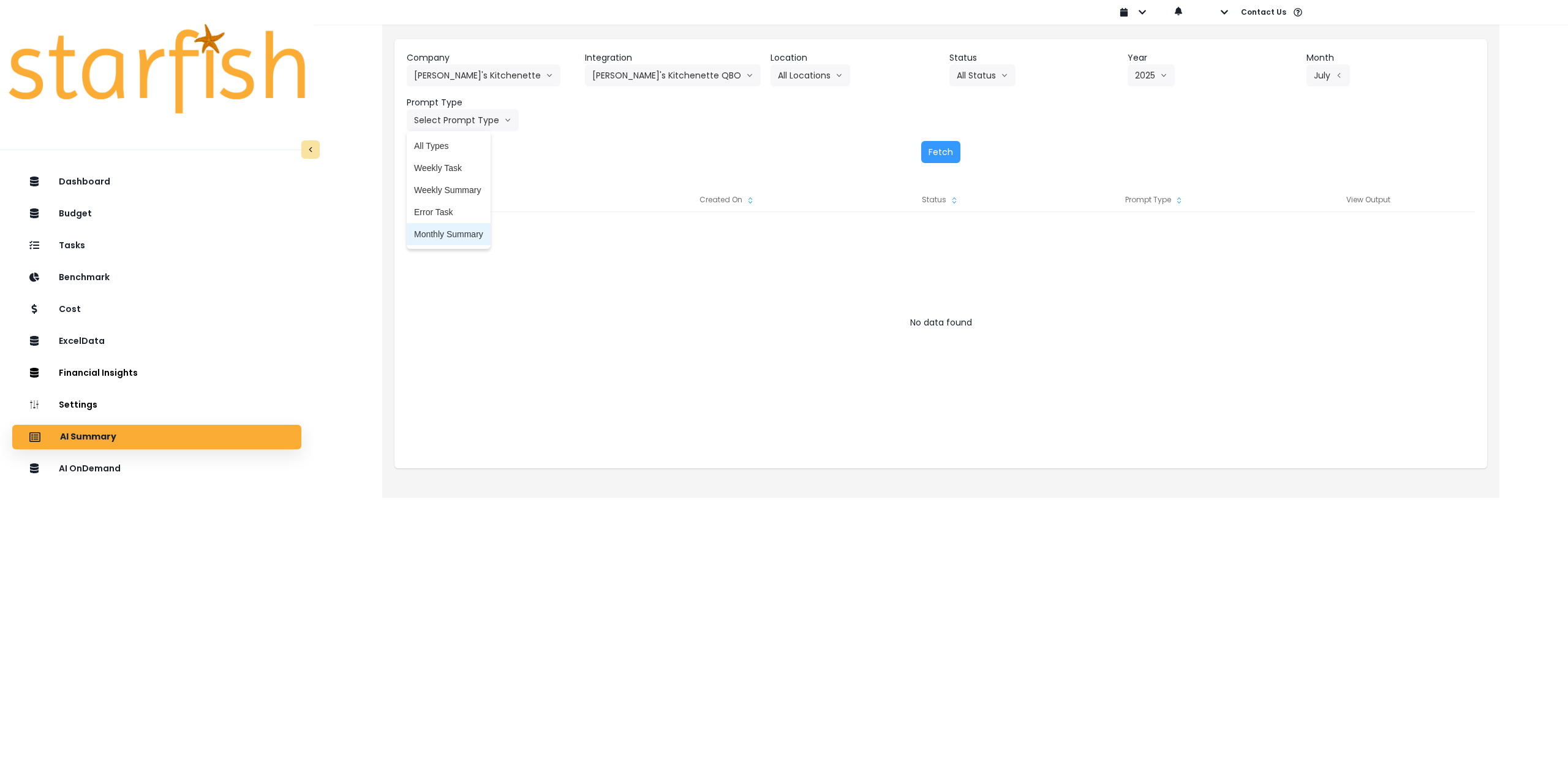
click at [453, 235] on span "Monthly Summary" at bounding box center [449, 234] width 70 height 12
click at [945, 155] on button "Fetch" at bounding box center [941, 151] width 39 height 22
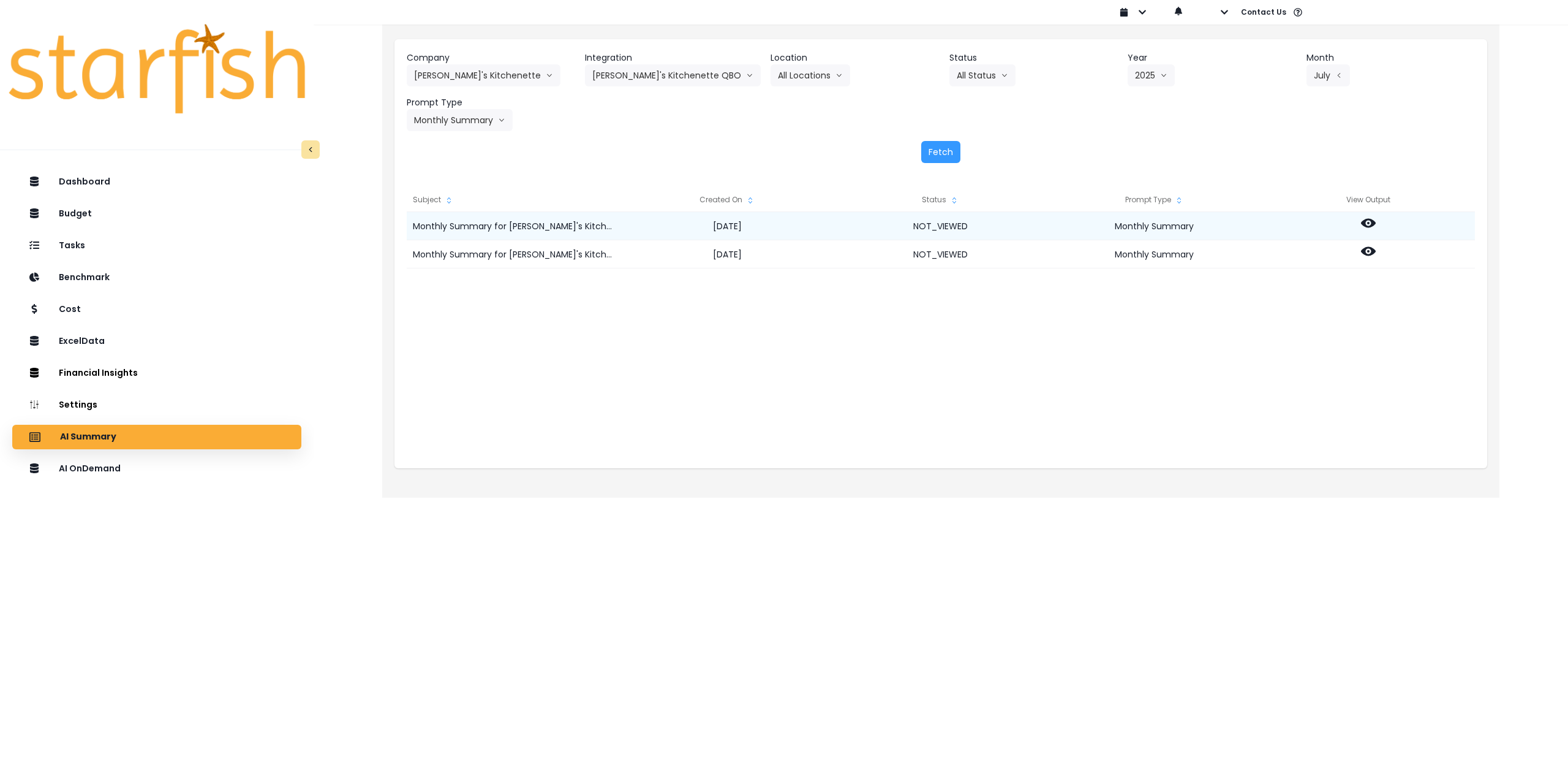
click at [1366, 222] on icon at bounding box center [1369, 223] width 15 height 9
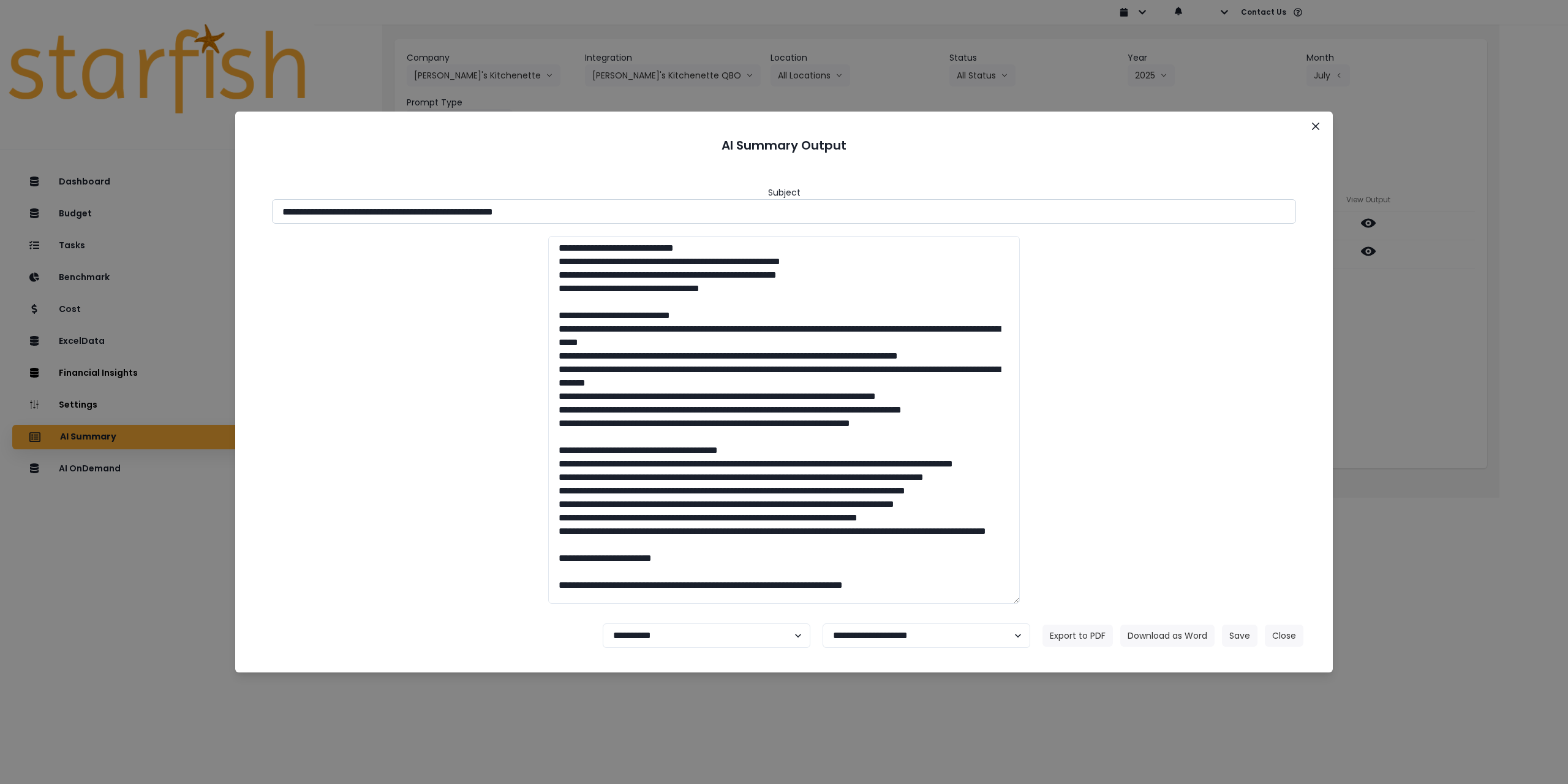
drag, startPoint x: 392, startPoint y: 212, endPoint x: 659, endPoint y: 212, distance: 267.0
click at [659, 212] on input "**********" at bounding box center [784, 211] width 1024 height 25
click at [1135, 626] on button "Download as Word" at bounding box center [1167, 635] width 94 height 22
click at [1418, 385] on div "**********" at bounding box center [784, 392] width 1568 height 784
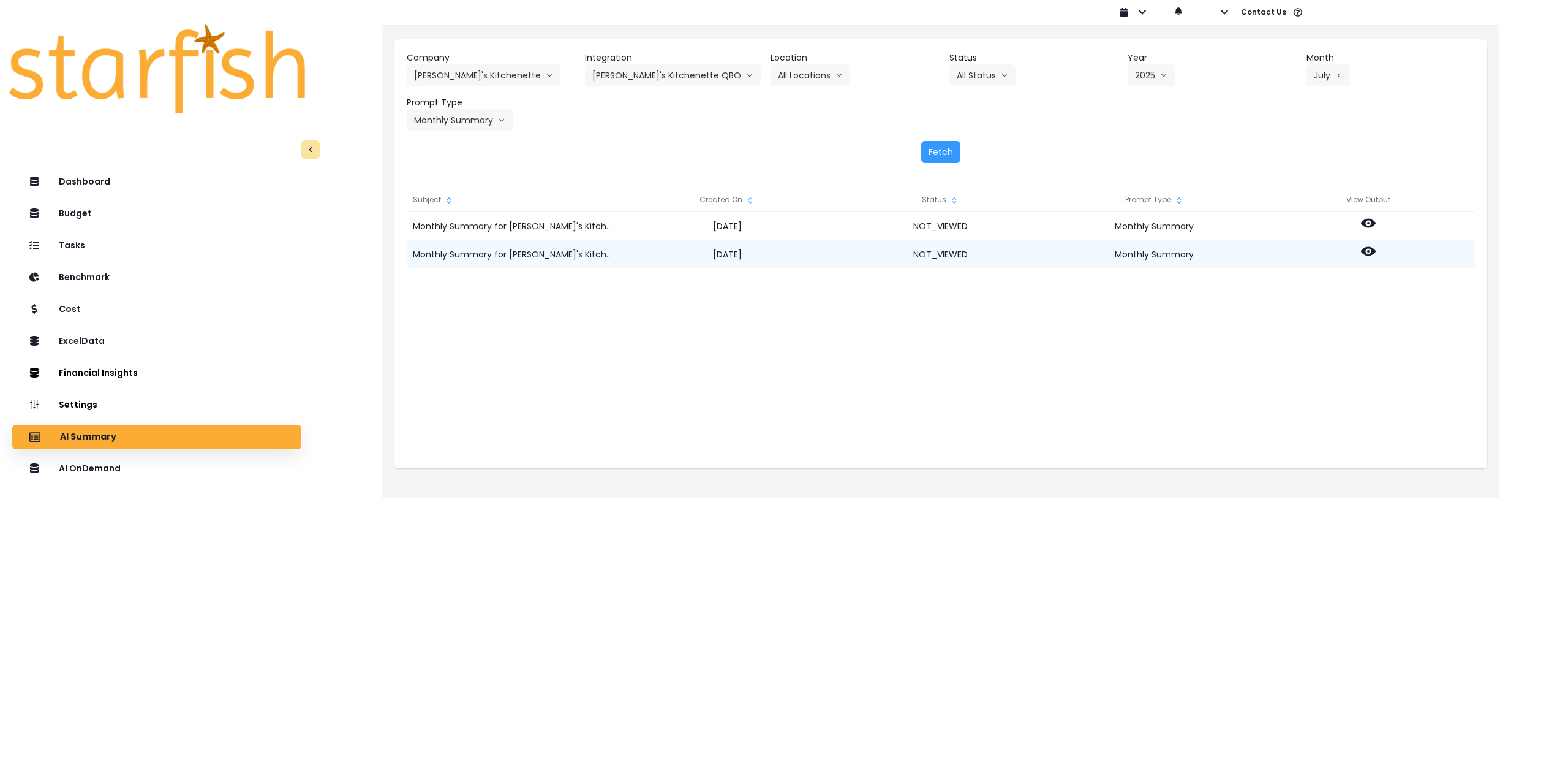
click at [1359, 246] on div at bounding box center [1368, 254] width 214 height 28
click at [1368, 251] on circle at bounding box center [1368, 251] width 2 height 2
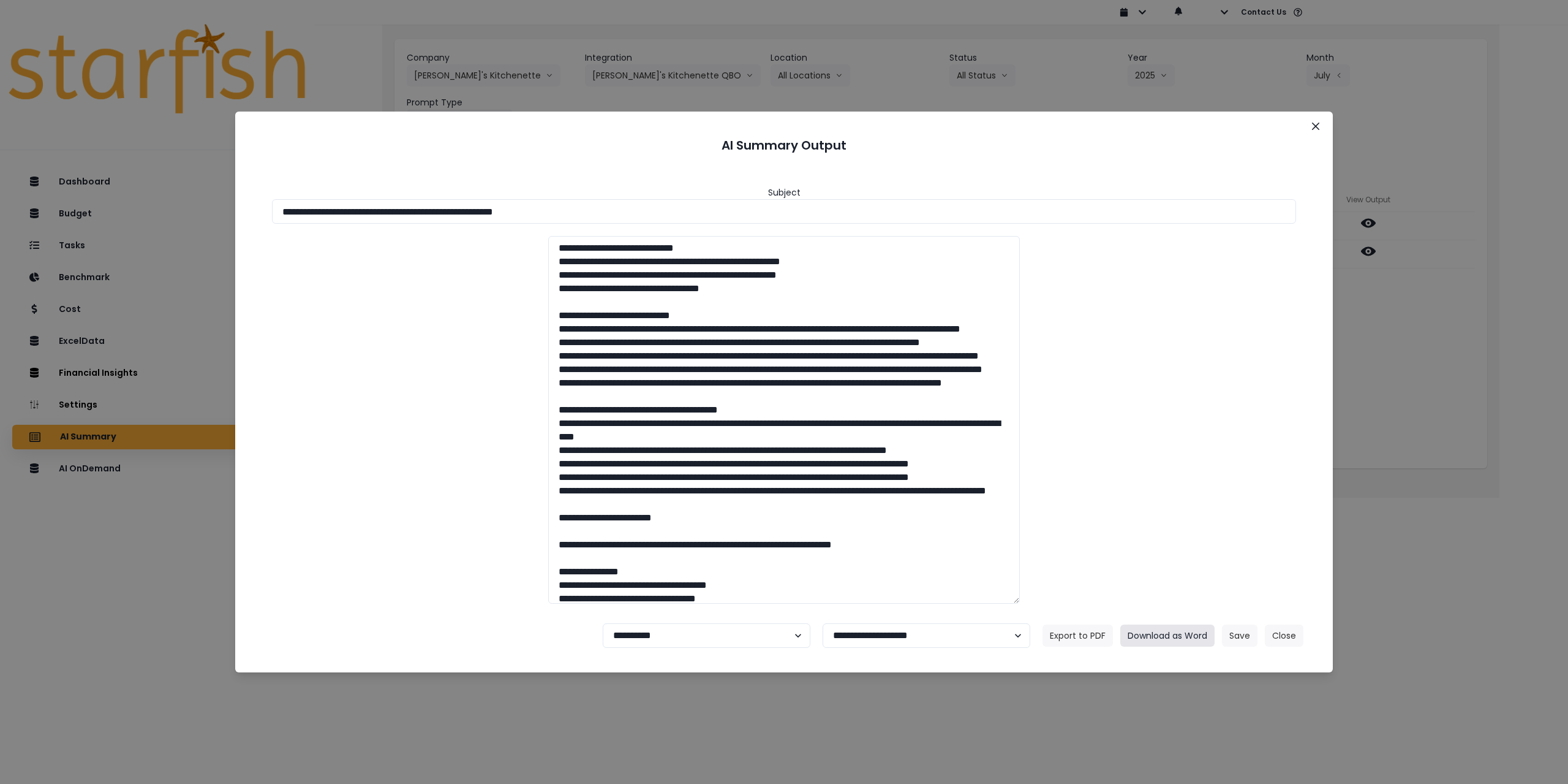
click at [1162, 633] on button "Download as Word" at bounding box center [1167, 635] width 94 height 22
click at [1427, 385] on div "**********" at bounding box center [784, 392] width 1568 height 784
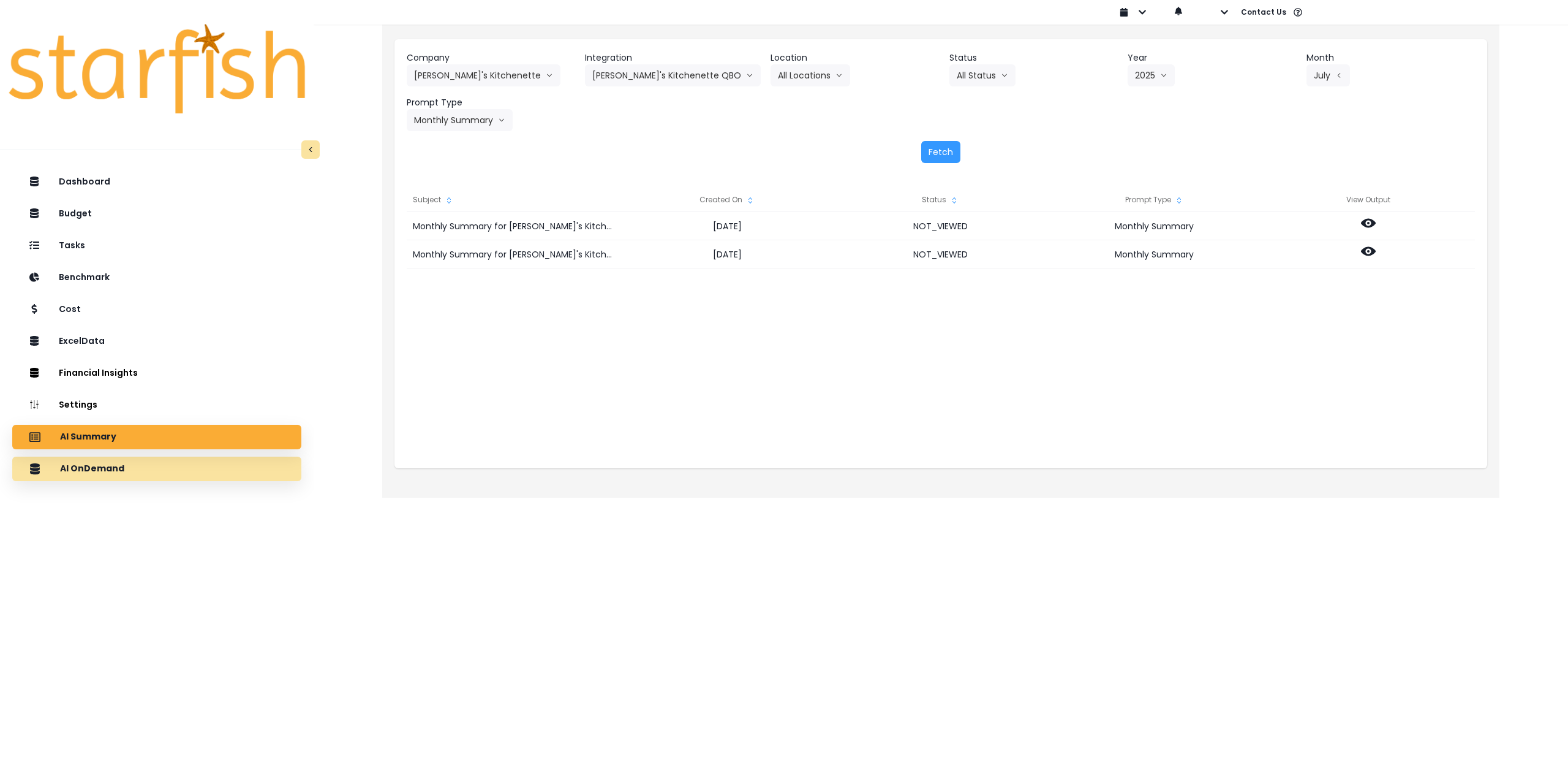
click at [168, 467] on div "AI OnDemand" at bounding box center [157, 469] width 270 height 26
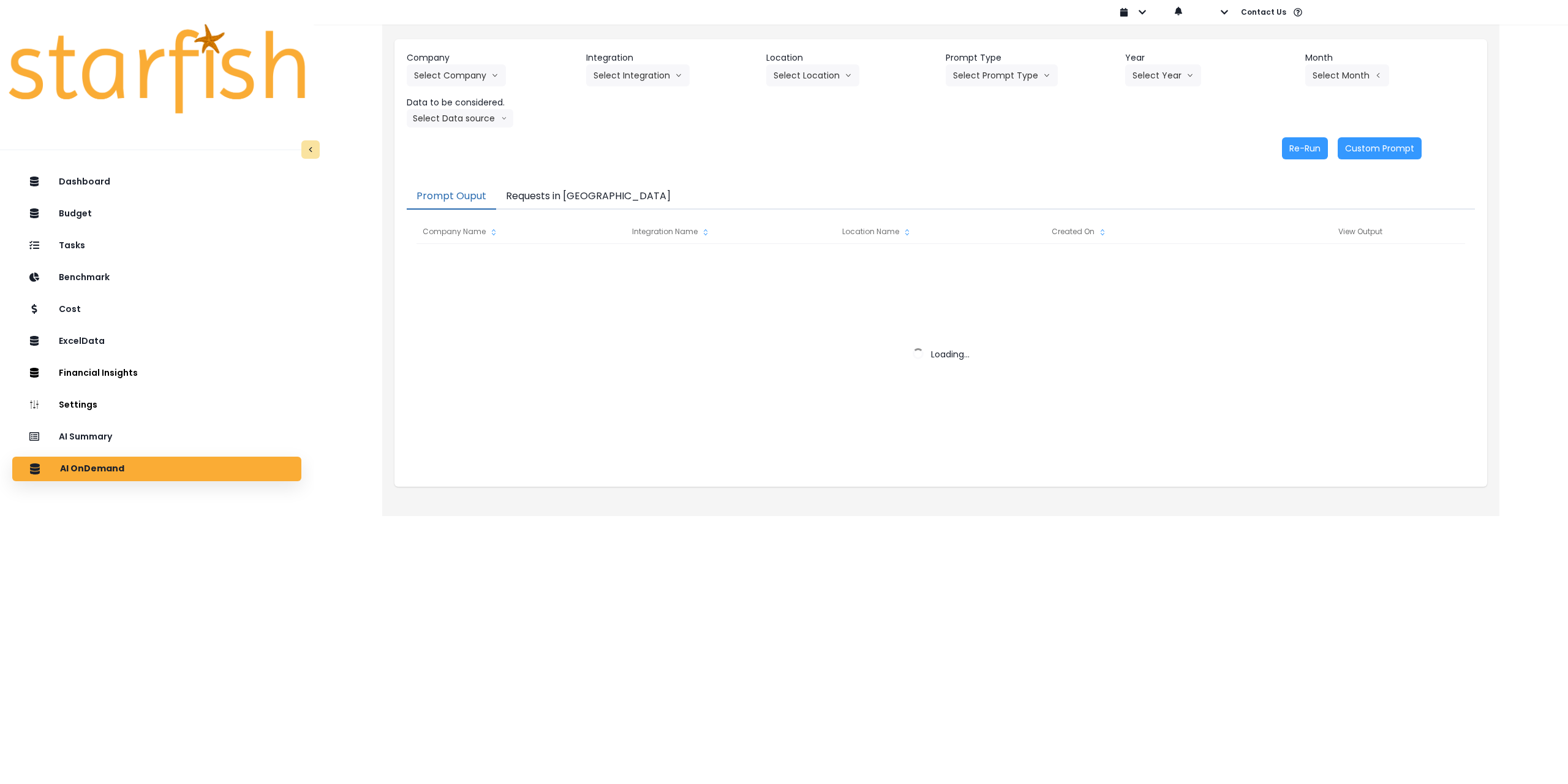
click at [543, 192] on button "Requests in [GEOGRAPHIC_DATA]" at bounding box center [588, 197] width 185 height 26
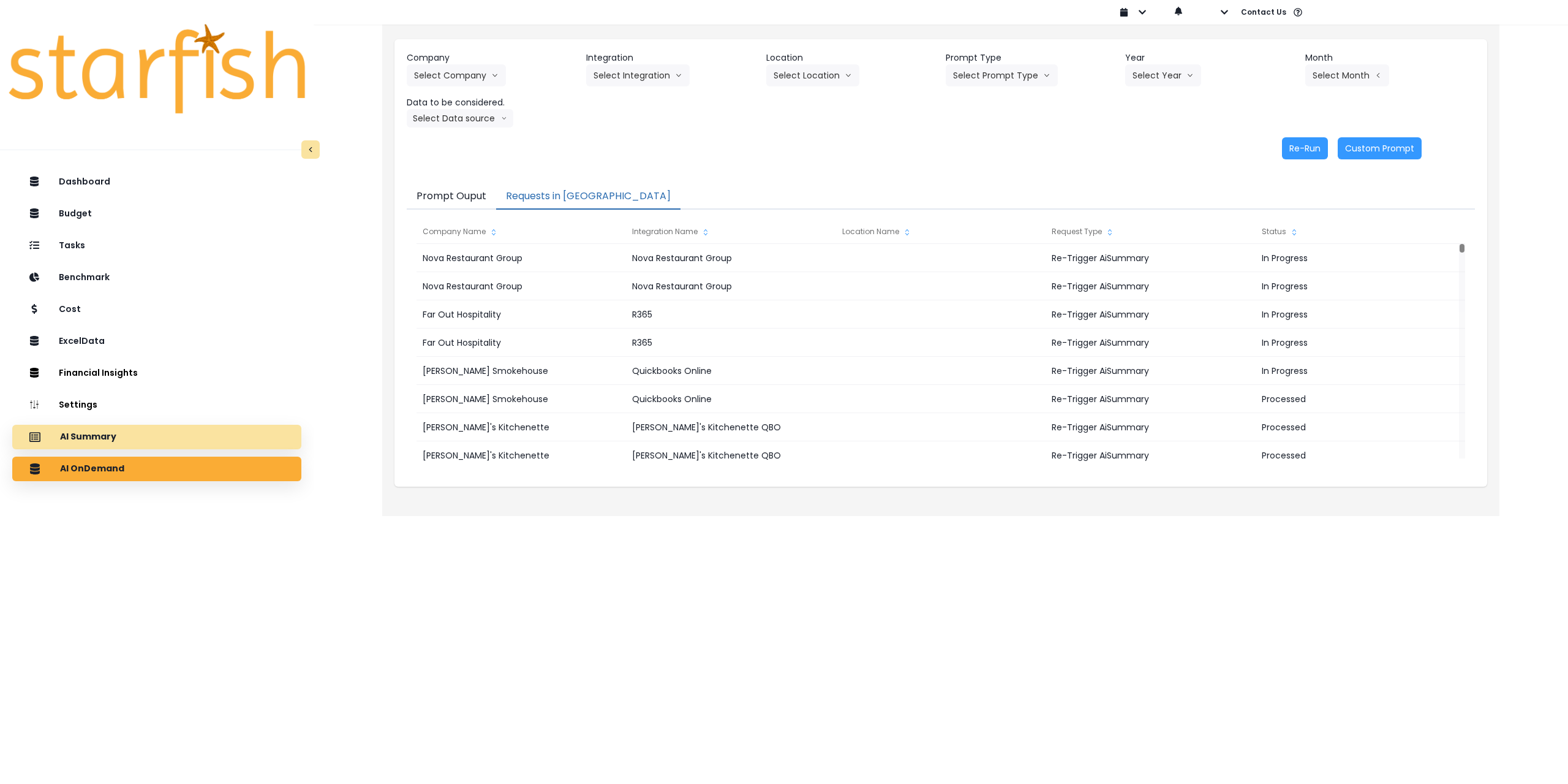
click at [163, 440] on div "AI Summary" at bounding box center [157, 437] width 270 height 26
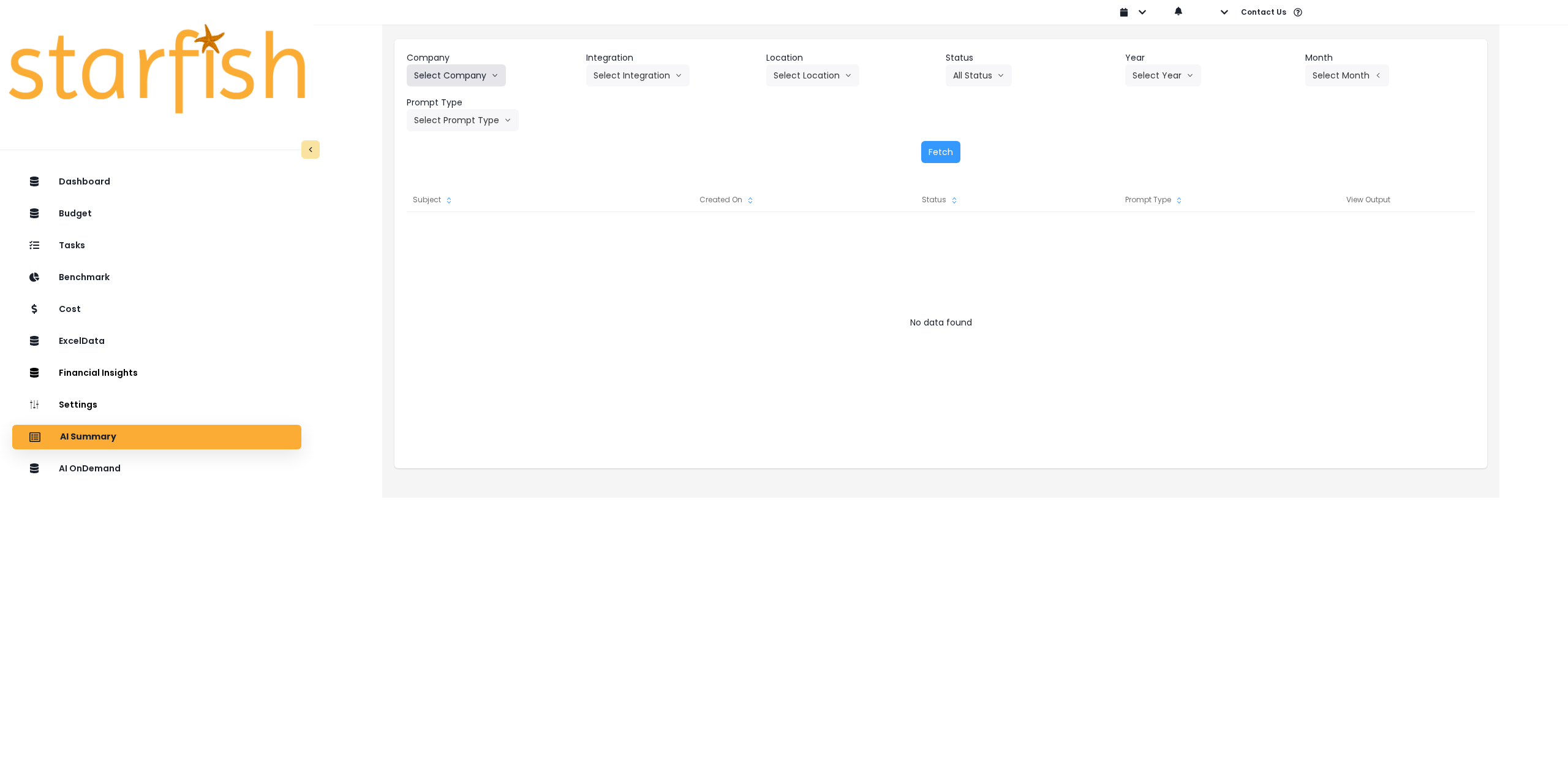
click at [464, 72] on button "Select Company" at bounding box center [456, 75] width 99 height 22
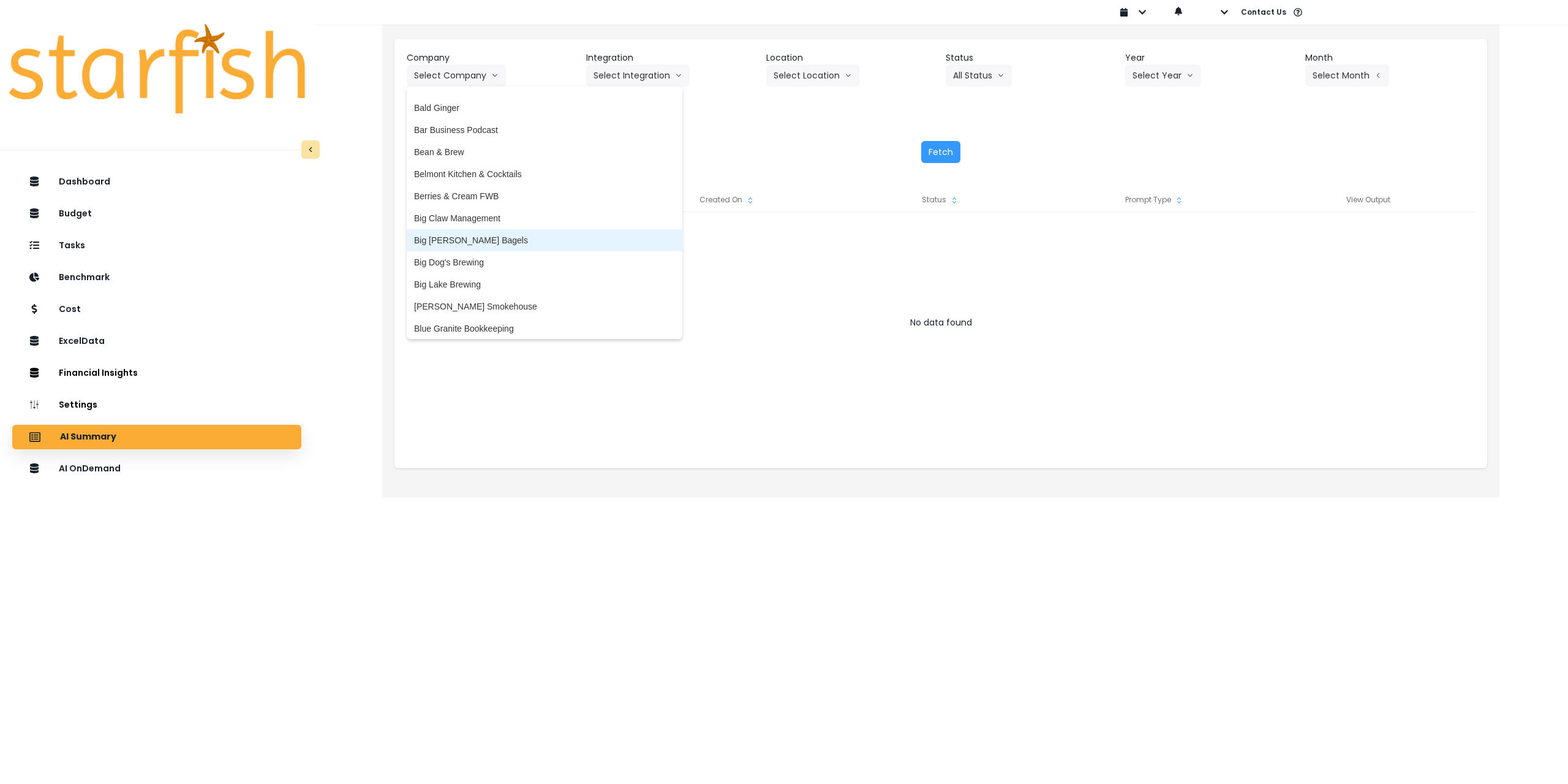
scroll to position [123, 0]
click at [495, 265] on span "[PERSON_NAME] Smokehouse" at bounding box center [544, 265] width 261 height 12
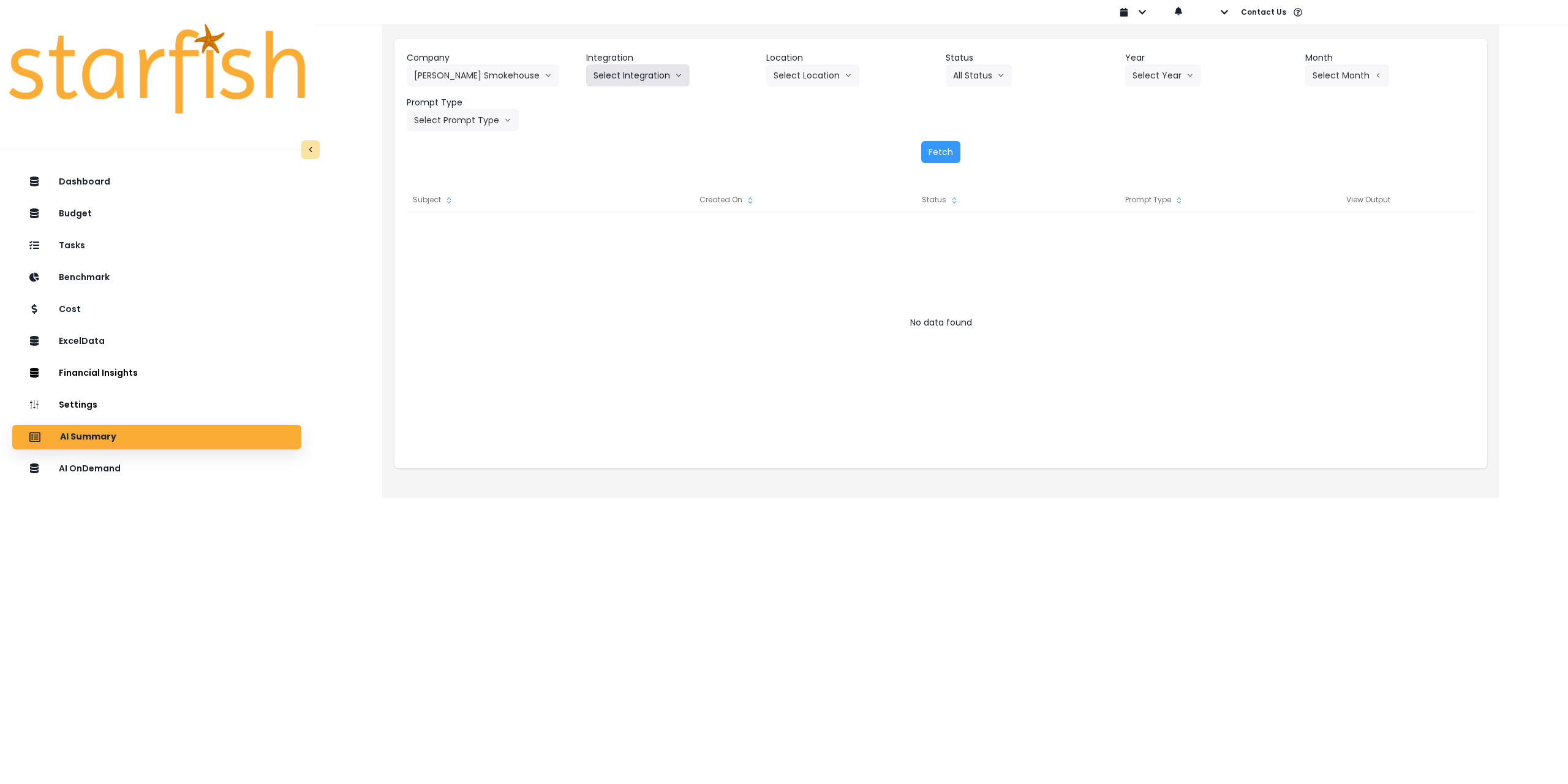
click at [627, 70] on button "Select Integration" at bounding box center [638, 75] width 104 height 22
click at [619, 102] on span "Quickbooks Online" at bounding box center [630, 101] width 72 height 12
click at [804, 73] on button "Select Location" at bounding box center [813, 75] width 93 height 22
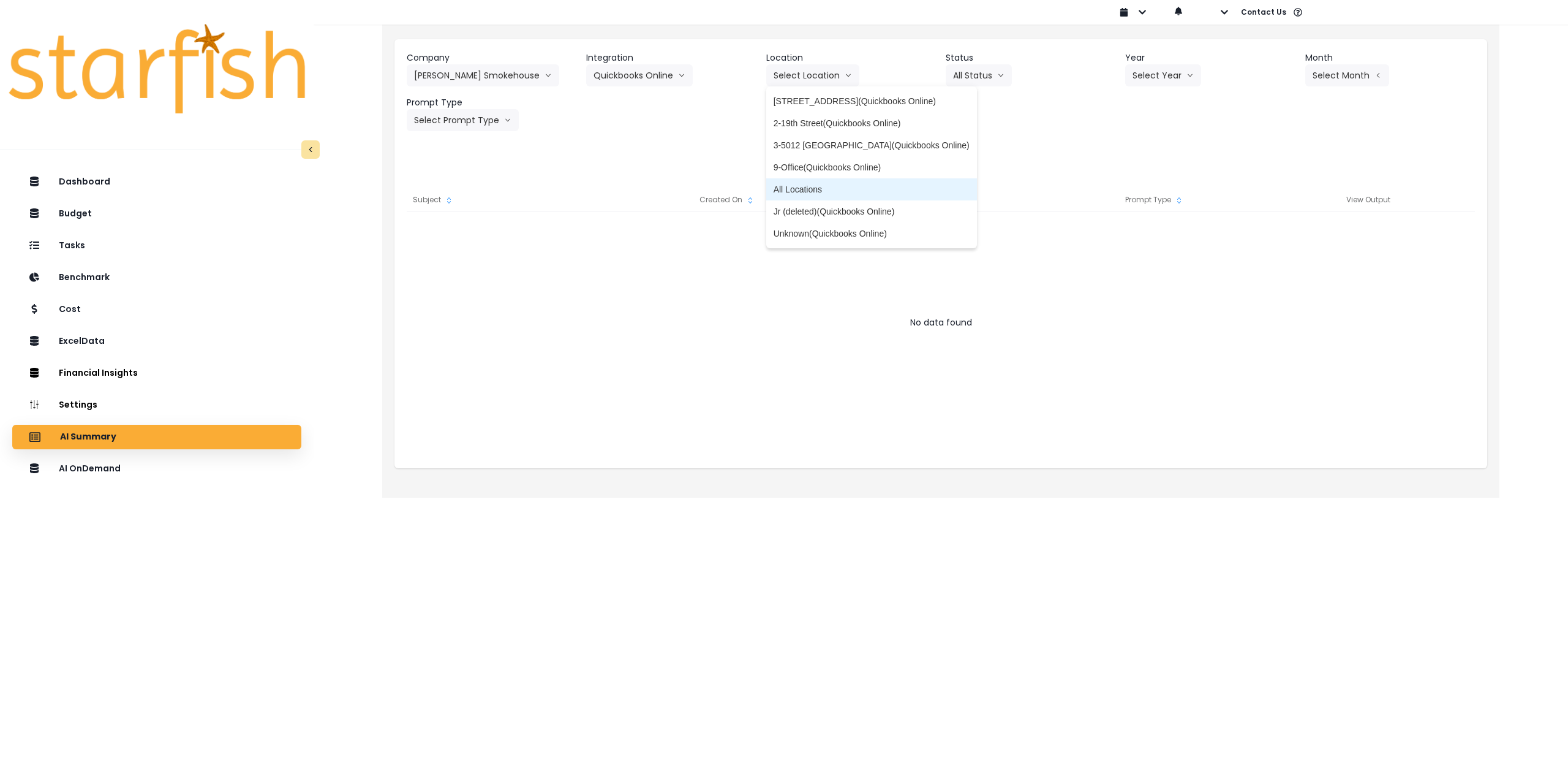
drag, startPoint x: 826, startPoint y: 187, endPoint x: 815, endPoint y: 187, distance: 11.0
click at [826, 189] on span "All Locations" at bounding box center [872, 189] width 196 height 12
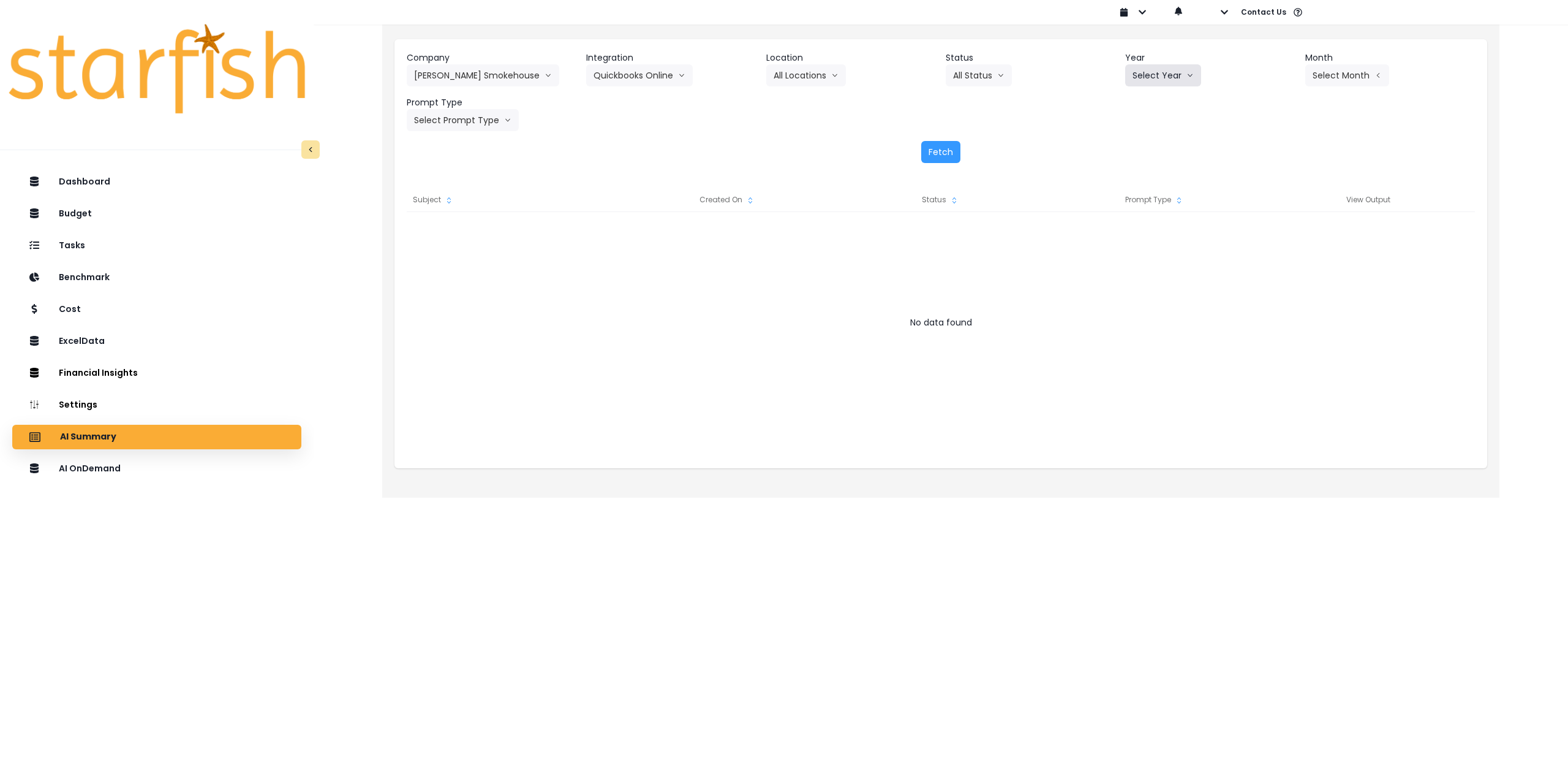
click at [1187, 78] on icon "arrow down line" at bounding box center [1190, 75] width 7 height 12
click at [1148, 146] on span "2025" at bounding box center [1142, 145] width 19 height 12
click at [1318, 74] on button "Select Month" at bounding box center [1347, 75] width 84 height 22
click at [1274, 209] on span "July" at bounding box center [1286, 211] width 24 height 12
click at [490, 124] on button "Select Prompt Type" at bounding box center [463, 120] width 112 height 22
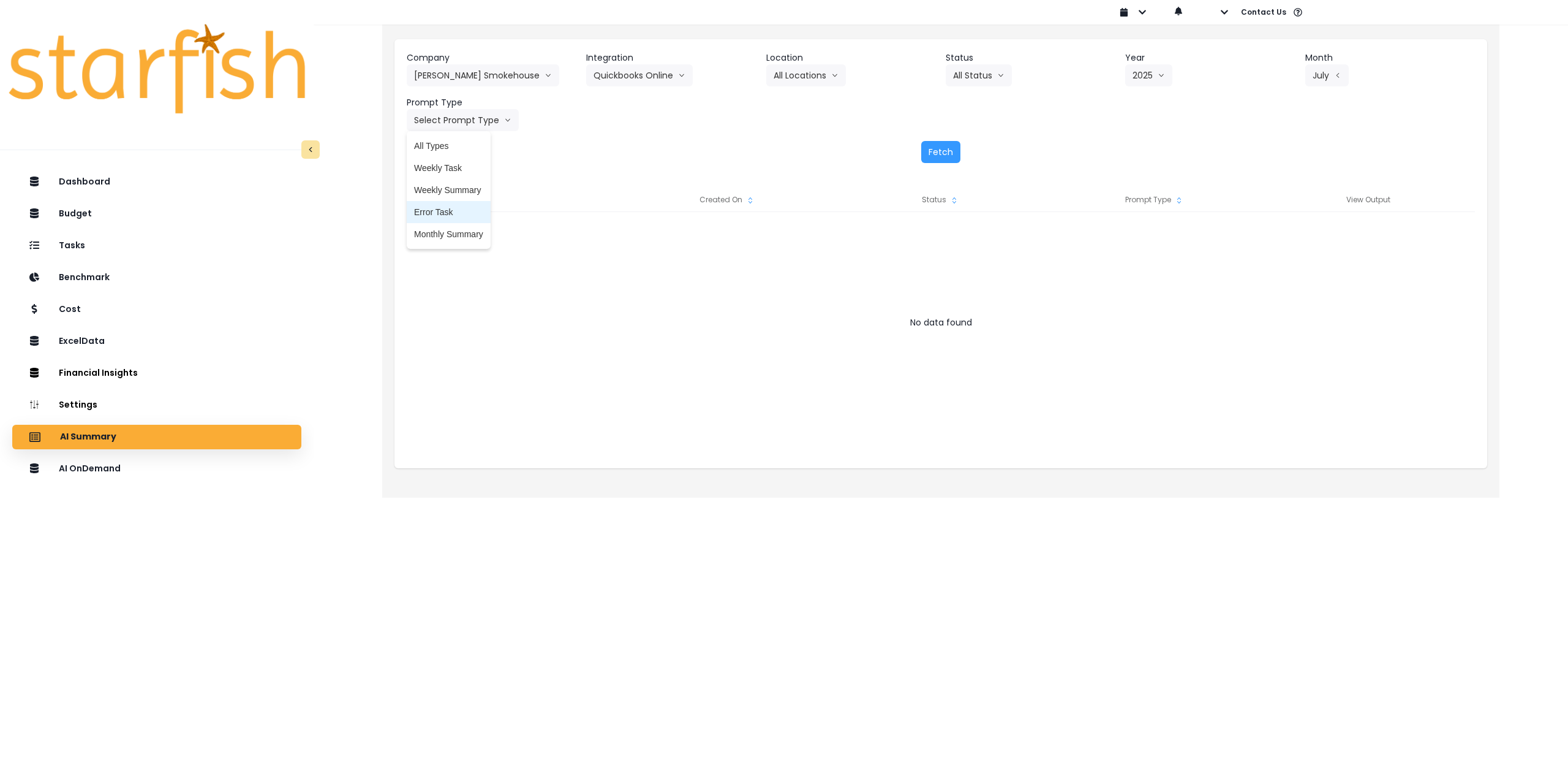
click at [461, 236] on span "Monthly Summary" at bounding box center [449, 234] width 70 height 12
click at [948, 158] on button "Fetch" at bounding box center [941, 151] width 39 height 22
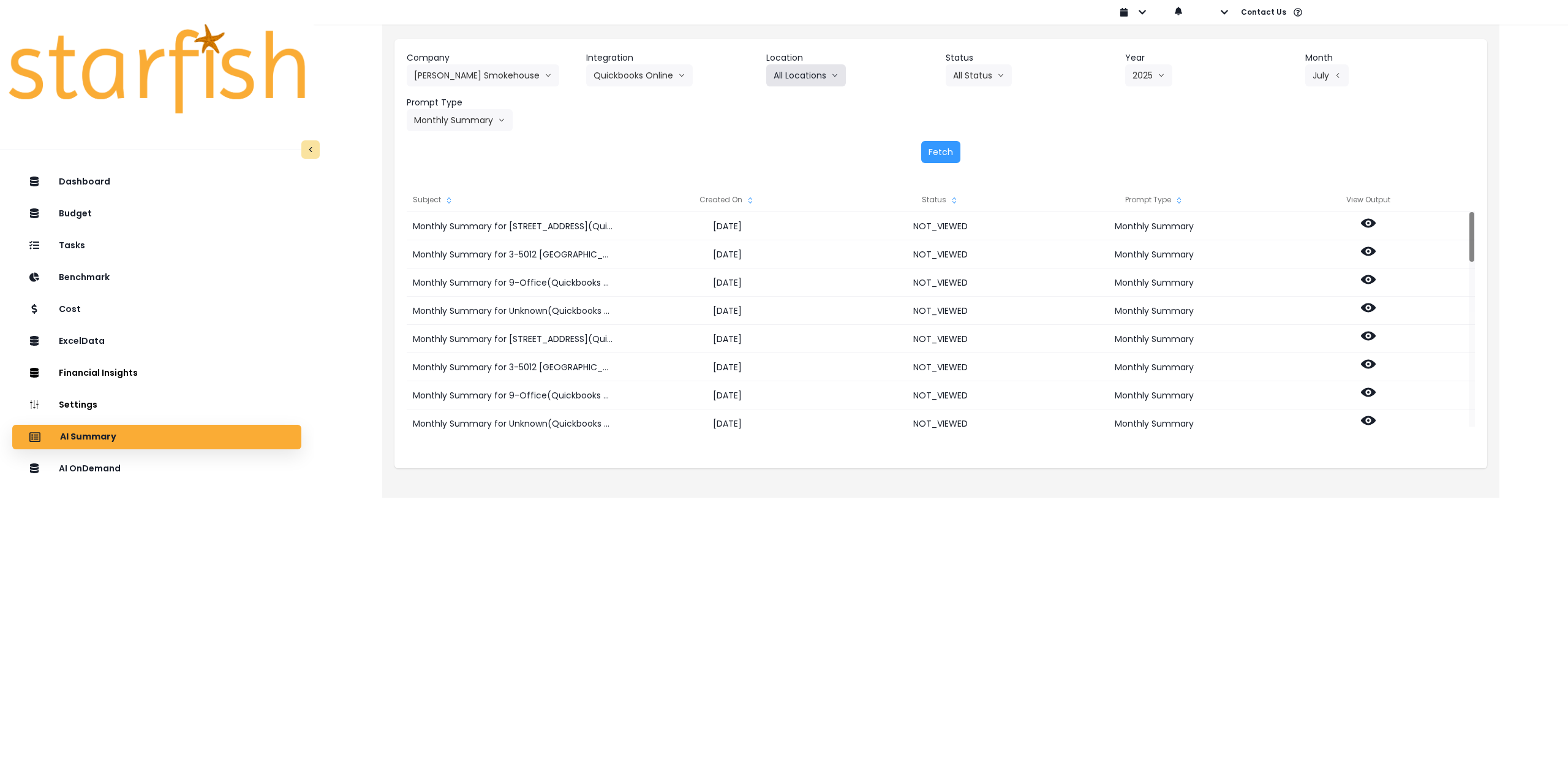
click at [811, 76] on button "All Locations" at bounding box center [806, 75] width 80 height 22
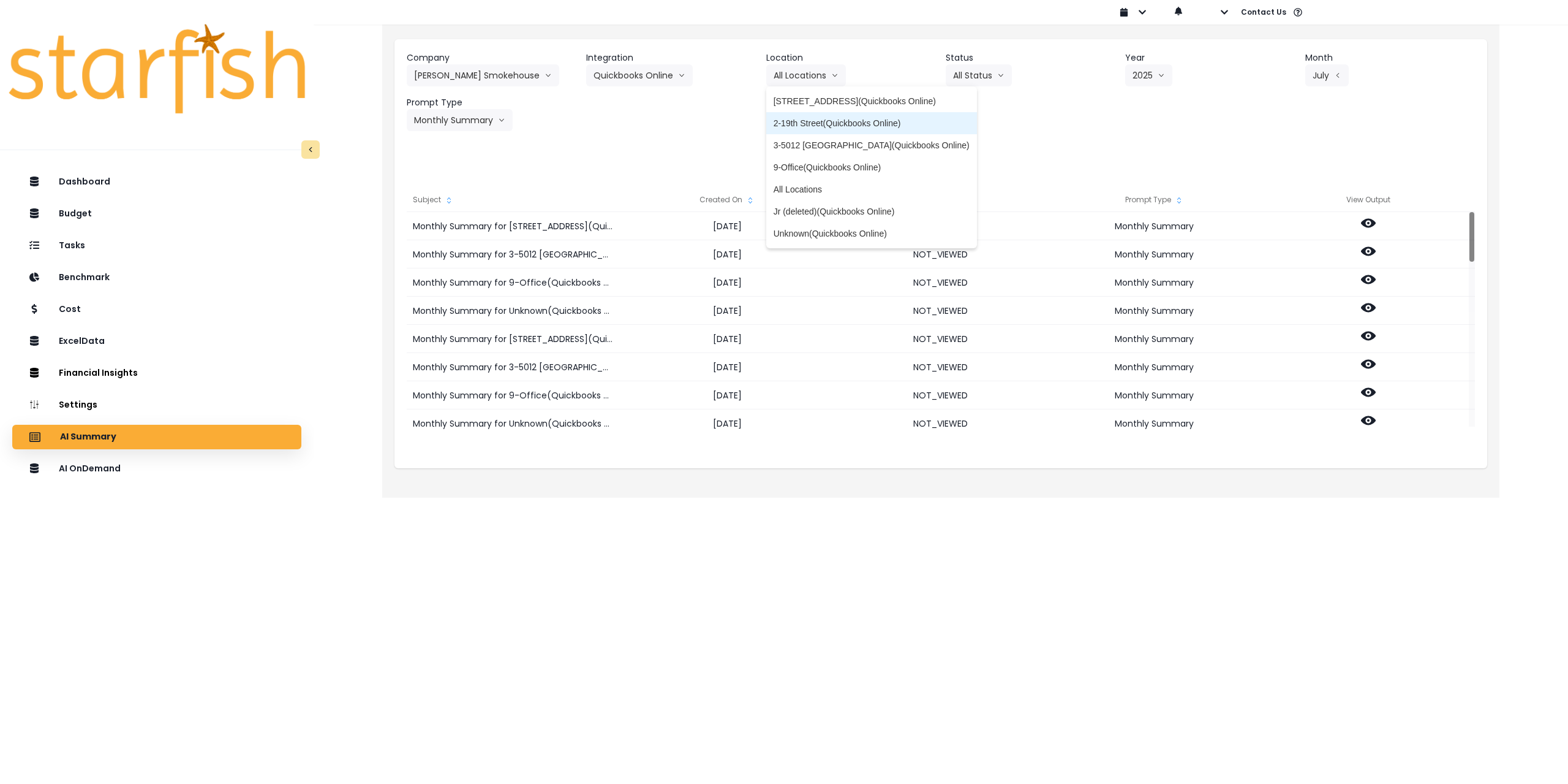
click at [802, 124] on span "2-19th Street(Quickbooks Online)" at bounding box center [872, 123] width 196 height 12
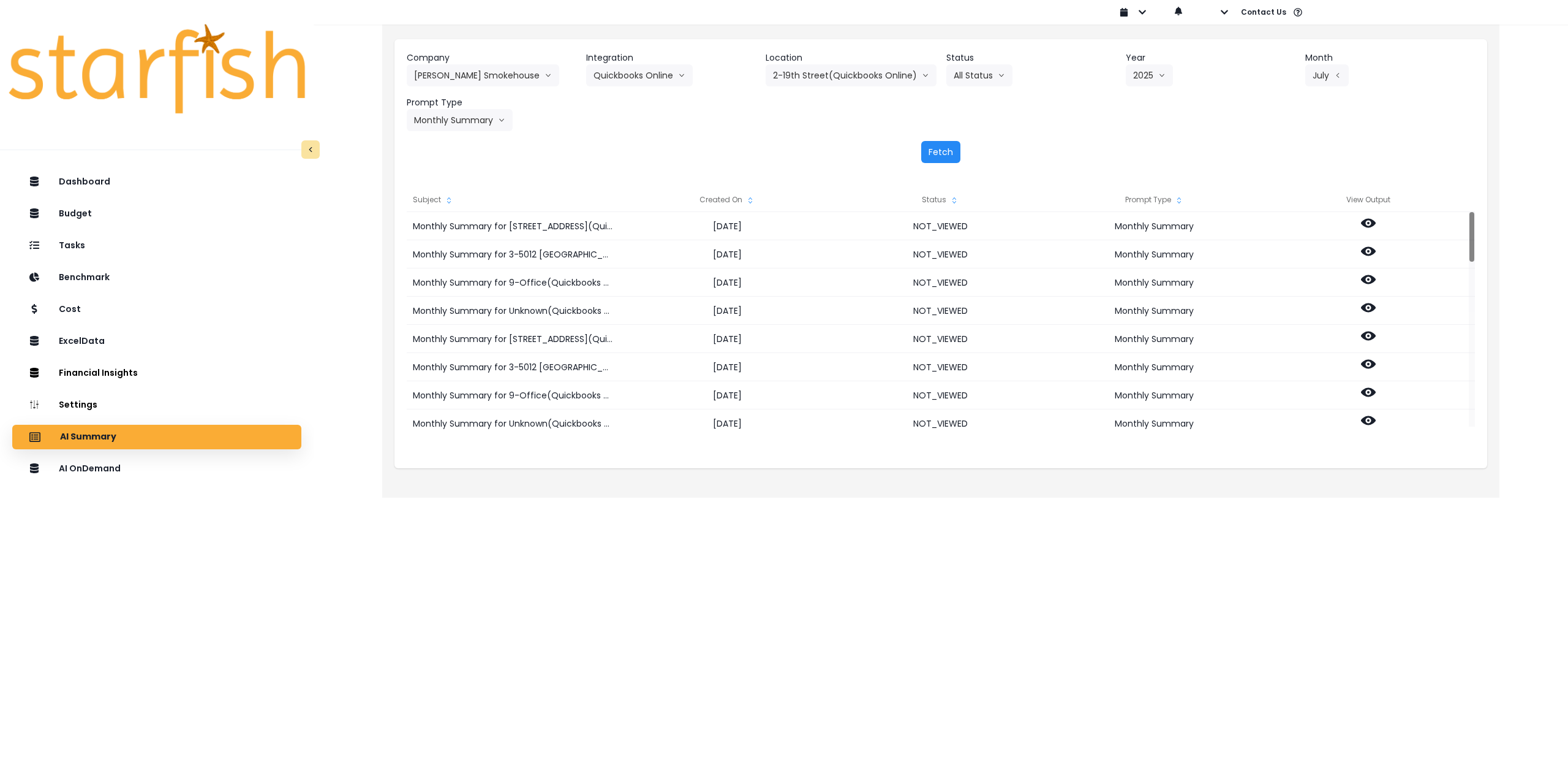
click at [950, 143] on button "Fetch" at bounding box center [941, 151] width 39 height 22
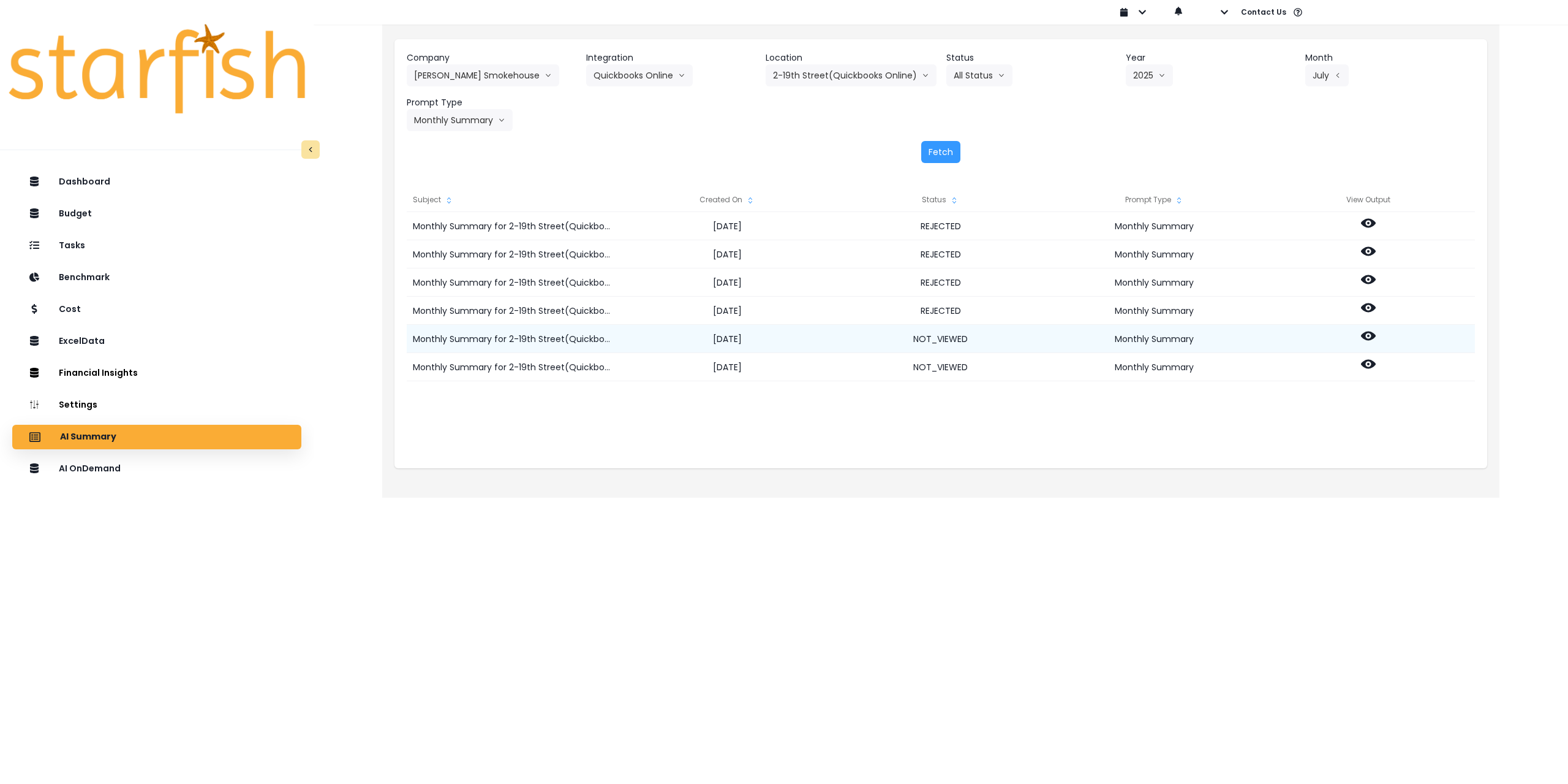
click at [1374, 338] on icon at bounding box center [1369, 336] width 15 height 15
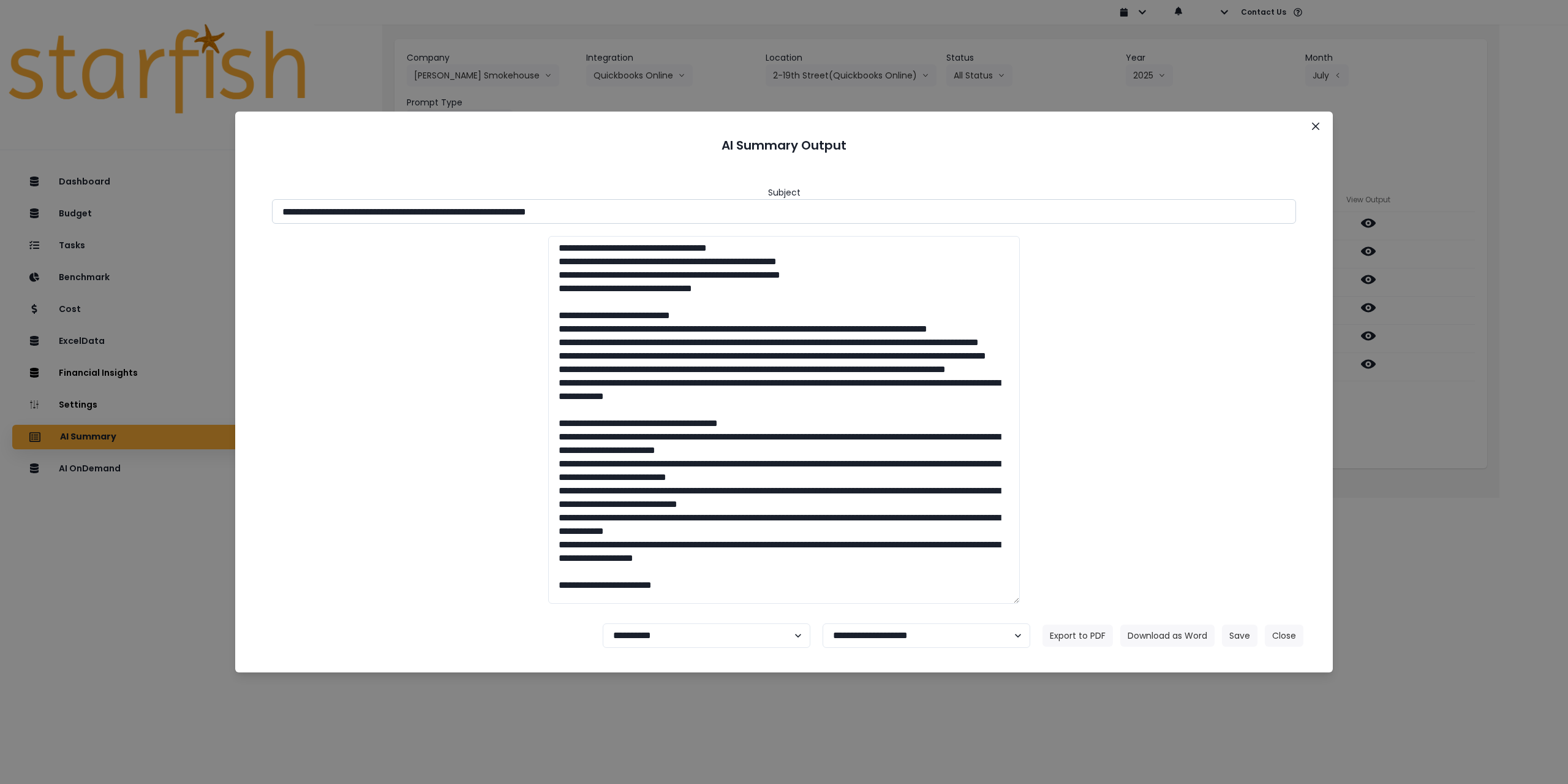
drag, startPoint x: 391, startPoint y: 213, endPoint x: 663, endPoint y: 211, distance: 272.0
click at [663, 211] on input "**********" at bounding box center [784, 211] width 1024 height 25
click at [1163, 633] on button "Download as Word" at bounding box center [1167, 635] width 94 height 22
click at [1403, 469] on div "**********" at bounding box center [784, 392] width 1568 height 784
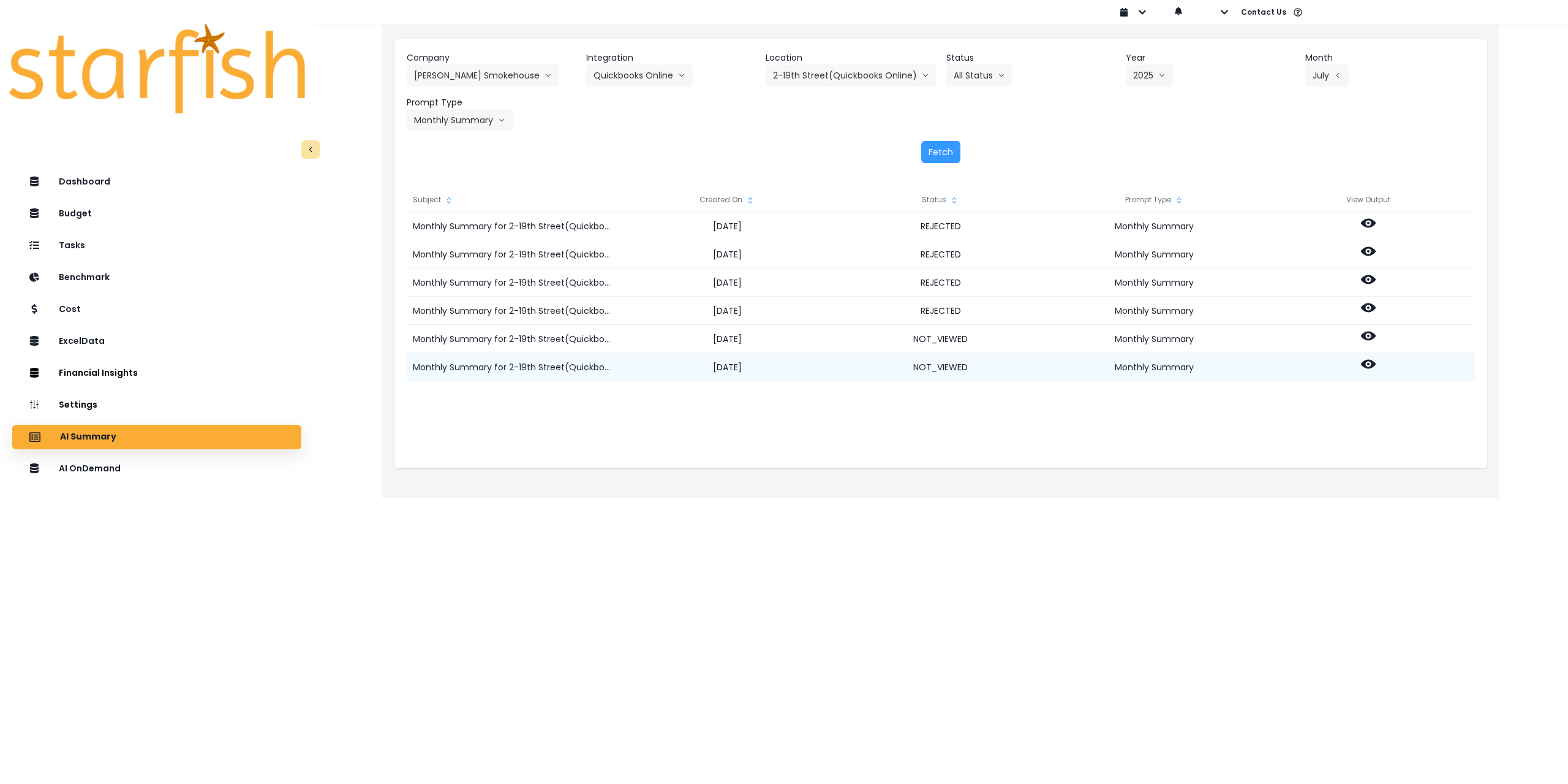
click at [1369, 364] on circle at bounding box center [1368, 364] width 2 height 2
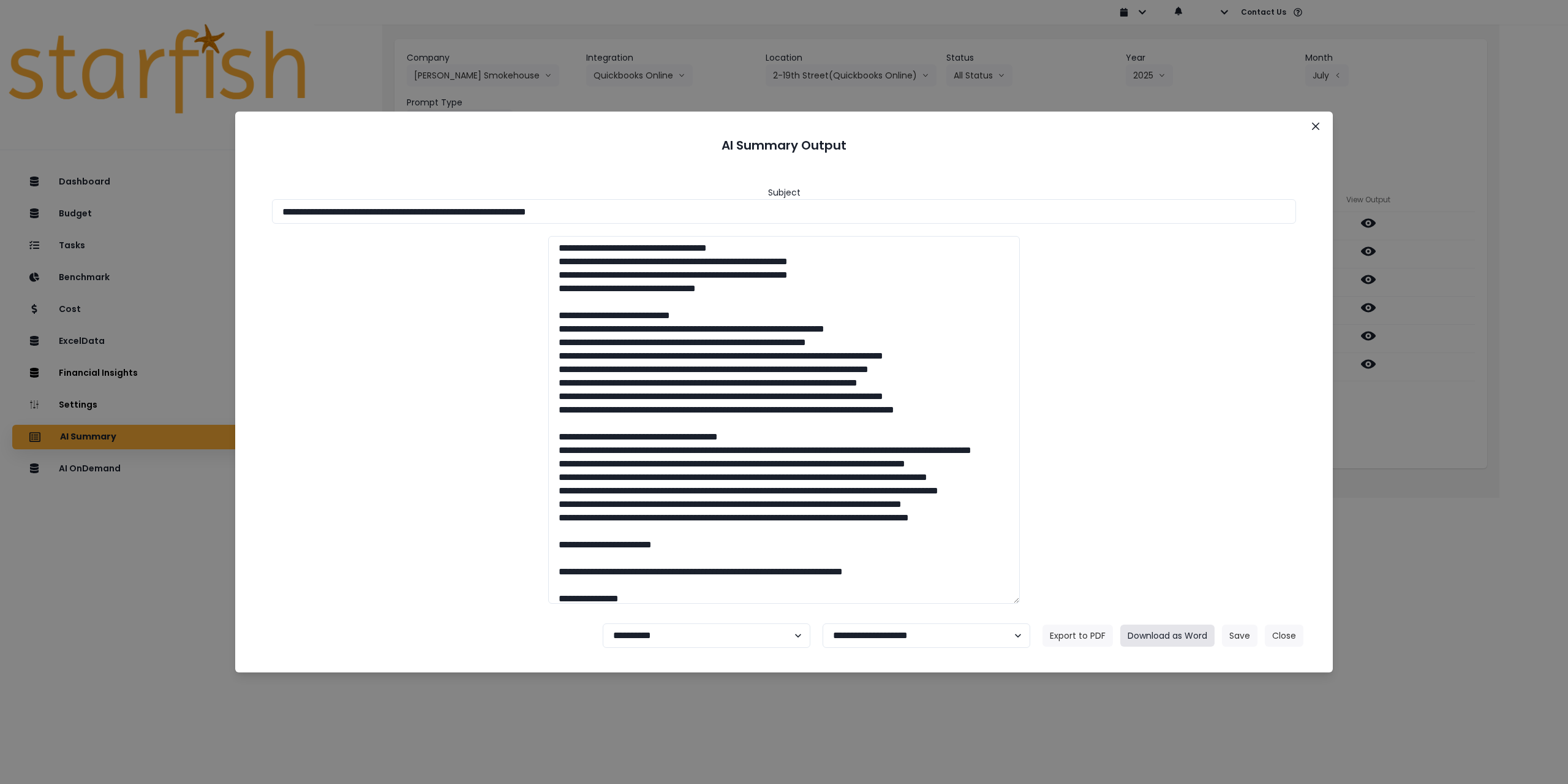
click at [1171, 632] on button "Download as Word" at bounding box center [1167, 635] width 94 height 22
